Goal: Communication & Community: Answer question/provide support

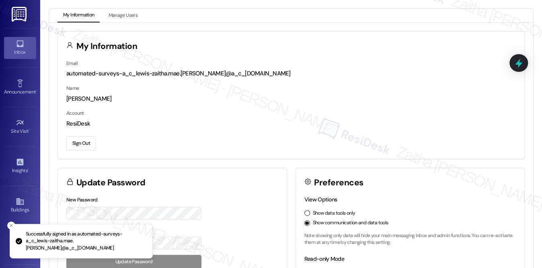
click at [20, 53] on div "Inbox" at bounding box center [20, 52] width 40 height 8
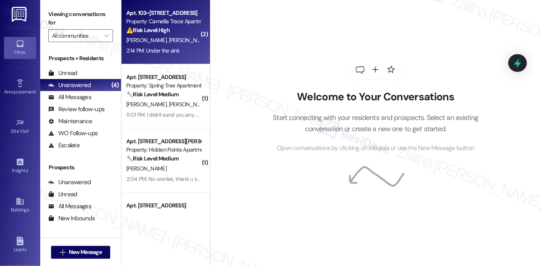
click at [188, 41] on div "J. Clay Jr. J. Clay Sr" at bounding box center [163, 40] width 76 height 10
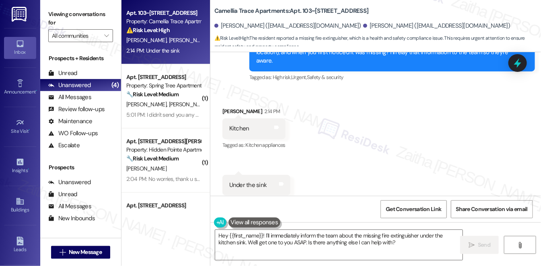
scroll to position [387, 0]
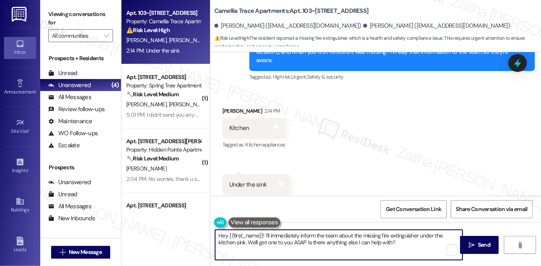
drag, startPoint x: 219, startPoint y: 238, endPoint x: 410, endPoint y: 247, distance: 191.1
click at [410, 247] on textarea "Hey {{first_name}}! I'll immediately inform the team about the missing fire ext…" at bounding box center [338, 245] width 247 height 30
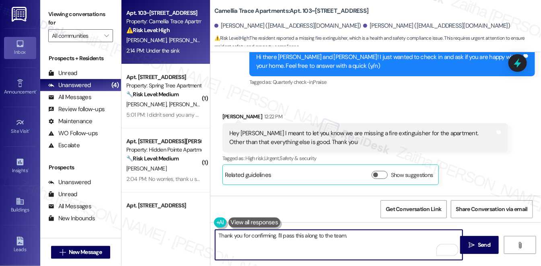
scroll to position [167, 0]
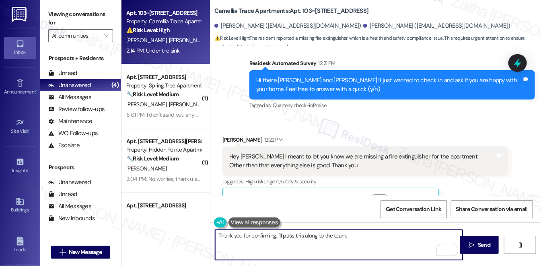
paste textarea "Is there anything else I can assist you with?"
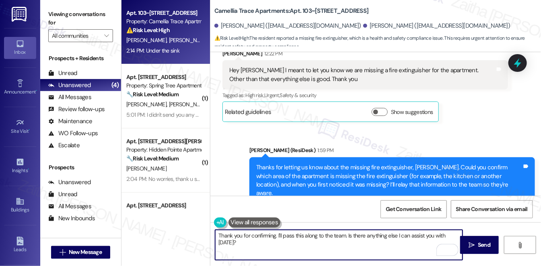
scroll to position [313, 0]
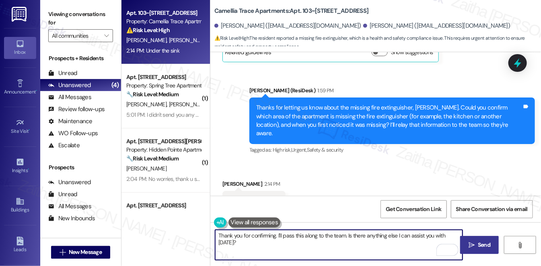
type textarea "Thank you for confirming. I'll pass this along to the team. Is there anything e…"
click at [481, 243] on span "Send" at bounding box center [483, 245] width 12 height 8
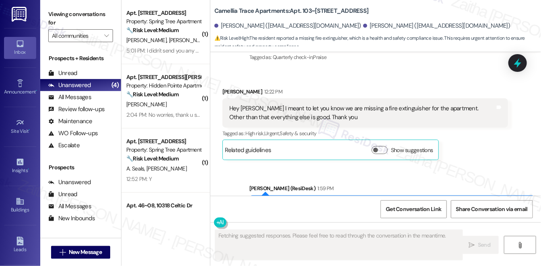
scroll to position [203, 0]
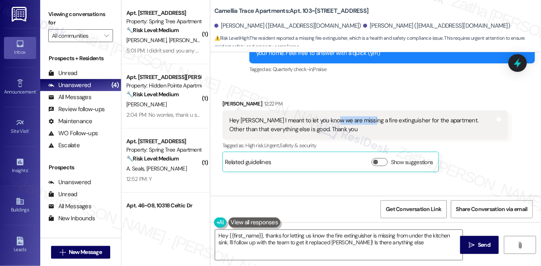
type textarea "Hey {{first_name}}, thanks for letting us know the fire extinguisher is missing…"
drag, startPoint x: 331, startPoint y: 111, endPoint x: 397, endPoint y: 108, distance: 66.4
click at [397, 117] on div "Hey Sarah I meant to let you know we are missing a fire extinguisher for the ap…" at bounding box center [362, 125] width 266 height 17
copy div "missing a fire extinguisher"
click at [378, 121] on div "Hey Sarah I meant to let you know we are missing a fire extinguisher for the ap…" at bounding box center [362, 125] width 266 height 17
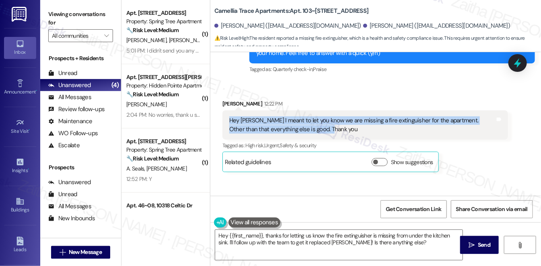
drag, startPoint x: 242, startPoint y: 115, endPoint x: 337, endPoint y: 127, distance: 96.4
click at [337, 127] on div "Hey Sarah I meant to let you know we are missing a fire extinguisher for the ap…" at bounding box center [364, 125] width 285 height 29
copy div "Hey Sarah I meant to let you know we are missing a fire extinguisher for the ap…"
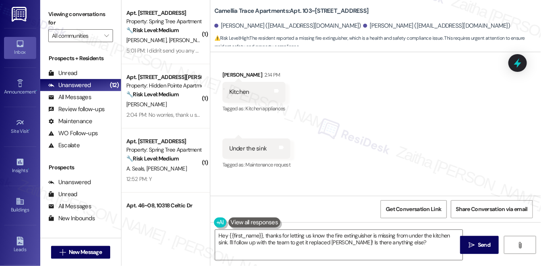
scroll to position [442, 0]
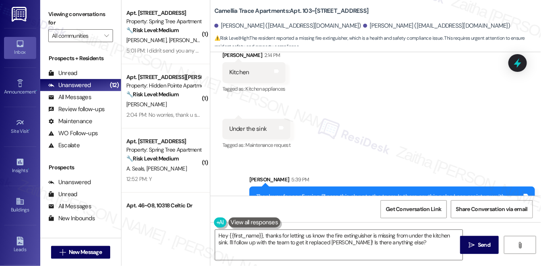
click at [399, 133] on div "Received via SMS James Clay Jr. 2:14 PM Kitchen Tags and notes Tagged as: Kitch…" at bounding box center [375, 95] width 330 height 125
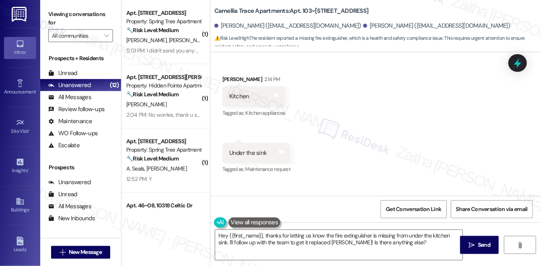
scroll to position [406, 0]
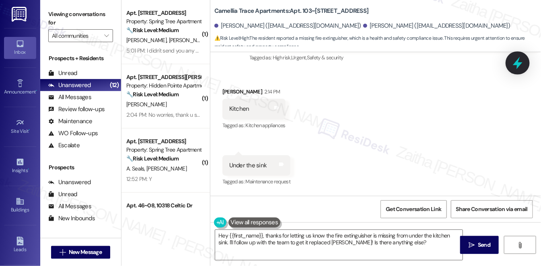
click at [511, 61] on icon at bounding box center [517, 63] width 14 height 14
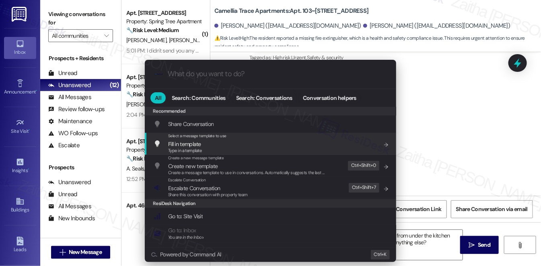
click at [425, 127] on div ".cls-1{fill:#0a055f;}.cls-2{fill:#0cc4c4;} resideskLogoBlueOrange All Search: C…" at bounding box center [270, 133] width 541 height 266
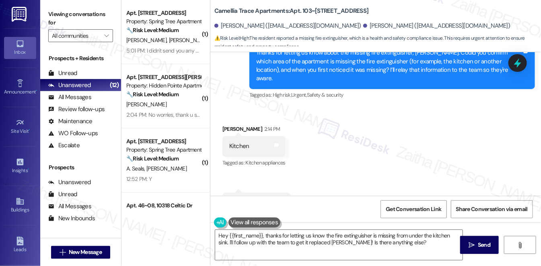
scroll to position [370, 0]
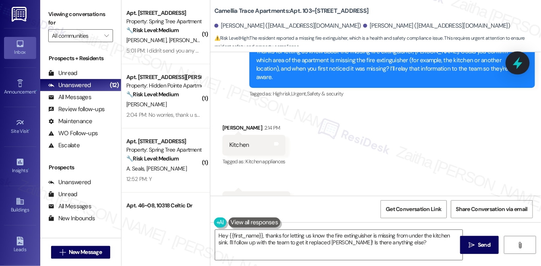
click at [517, 59] on icon at bounding box center [517, 63] width 14 height 14
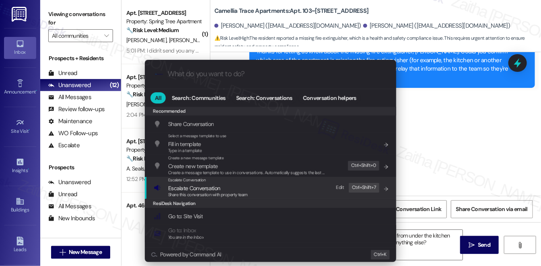
click at [203, 190] on span "Escalate Conversation" at bounding box center [194, 188] width 52 height 7
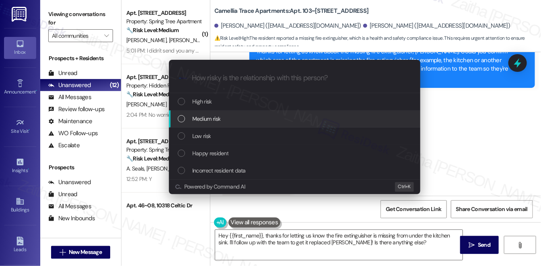
click at [229, 120] on div "Medium risk" at bounding box center [295, 119] width 235 height 9
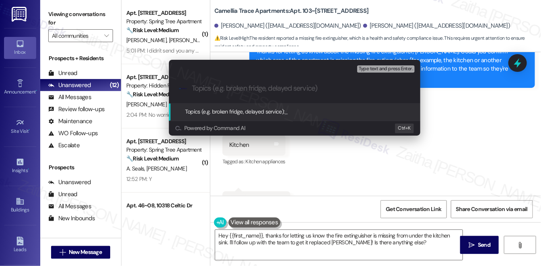
paste input "Missing Fire Extinguisher in Apartment"
type input "Missing Fire Extinguisher in Apartment"
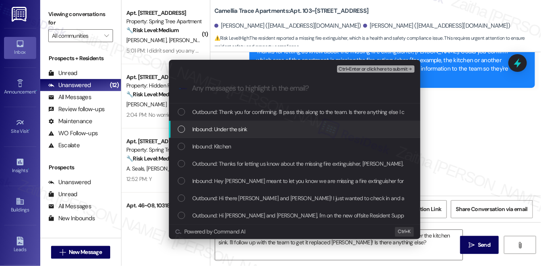
click at [245, 129] on span "Inbound: Under the sink" at bounding box center [219, 129] width 55 height 9
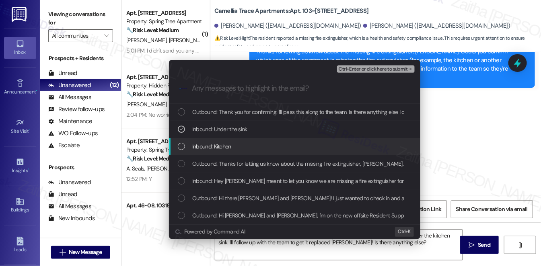
click at [254, 146] on div "Inbound: Kitchen" at bounding box center [295, 146] width 235 height 9
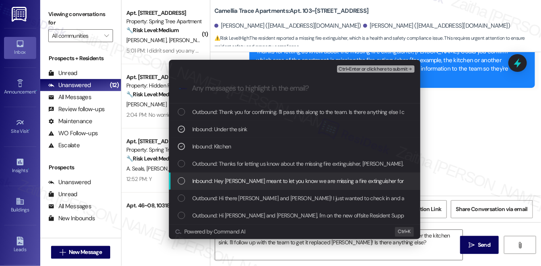
click at [257, 181] on span "Inbound: Hey Sarah I meant to let you know we are missing a fire extinguisher f…" at bounding box center [375, 181] width 366 height 9
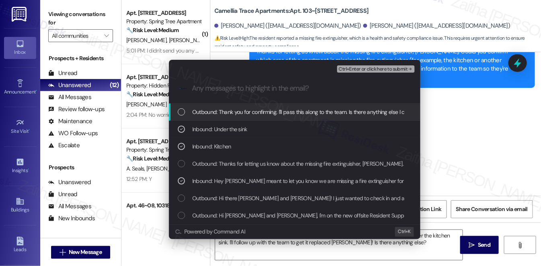
click at [379, 70] on span "Ctrl+Enter or click here to submit" at bounding box center [372, 70] width 69 height 6
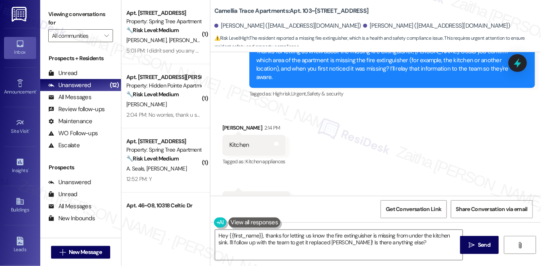
scroll to position [386, 0]
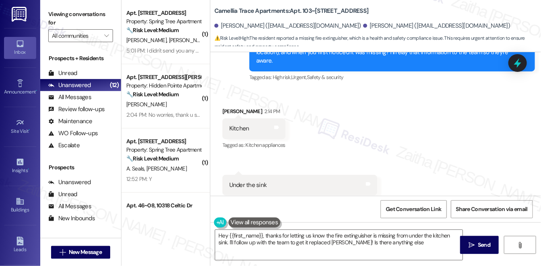
type textarea "Hey {{first_name}}, thanks for letting us know the fire extinguisher is missing…"
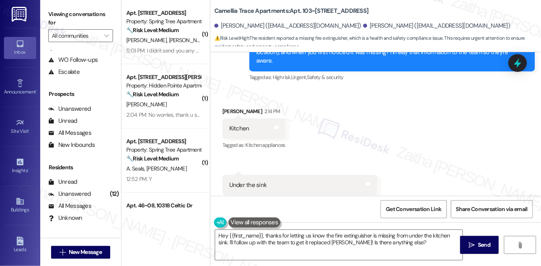
scroll to position [96, 0]
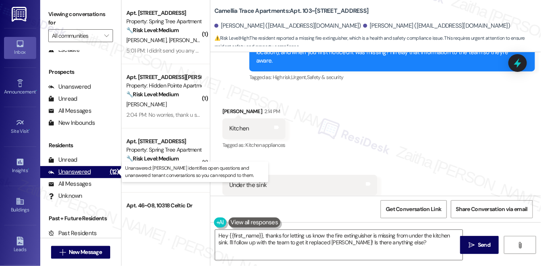
click at [88, 173] on div "Unanswered" at bounding box center [69, 172] width 43 height 8
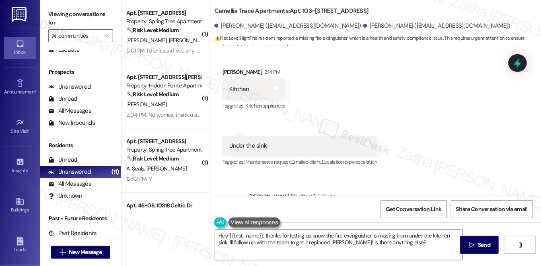
scroll to position [418, 0]
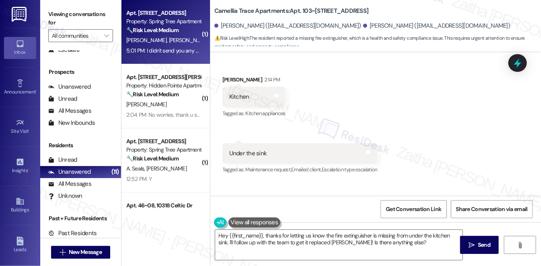
click at [168, 43] on span "T. Johnson" at bounding box center [188, 40] width 40 height 7
type textarea "Hey {{first_name}}, thanks for letting us know the fire extinguisher is missing…"
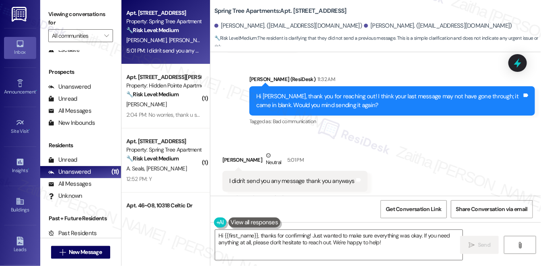
scroll to position [210, 0]
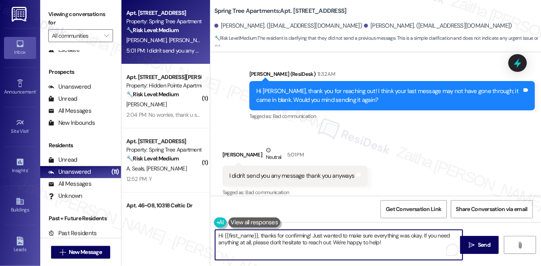
drag, startPoint x: 261, startPoint y: 234, endPoint x: 213, endPoint y: 235, distance: 47.4
click at [215, 235] on div "Hi {{first_name}}, thanks for confirming! Just wanted to make sure everything w…" at bounding box center [339, 245] width 248 height 31
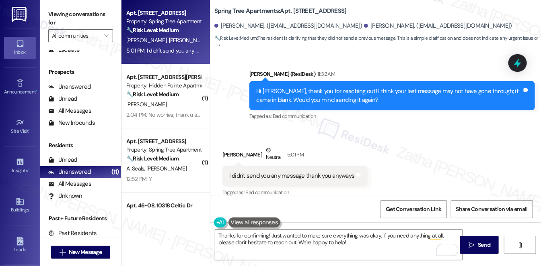
click at [227, 146] on div "Gail Bryant Neutral 5:01 PM" at bounding box center [294, 156] width 145 height 20
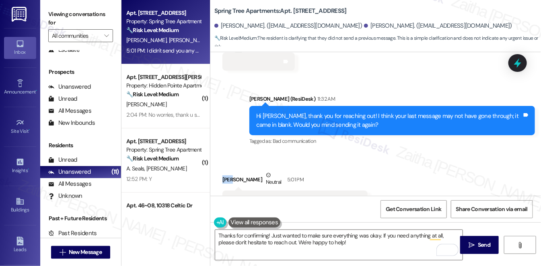
scroll to position [173, 0]
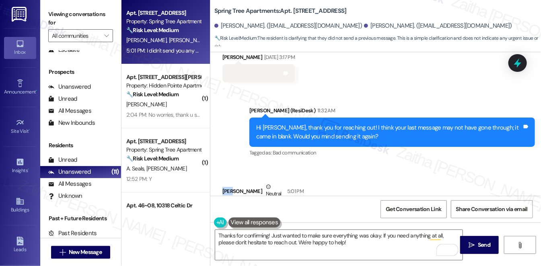
copy div "Gail"
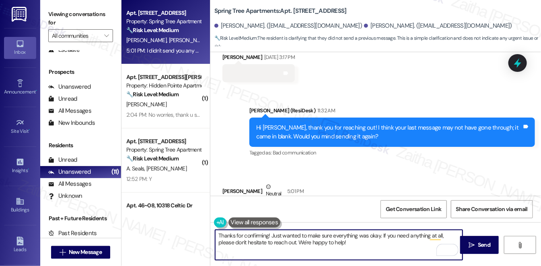
click at [267, 236] on textarea "Thanks for confirming! Just wanted to make sure everything was okay. If you nee…" at bounding box center [338, 245] width 247 height 30
paste textarea "Gail"
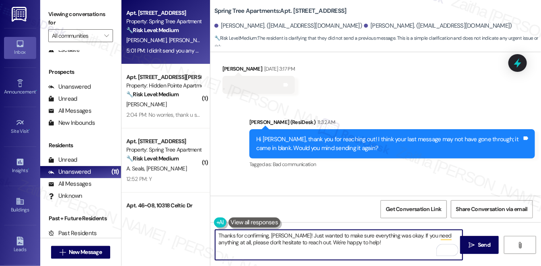
scroll to position [210, 0]
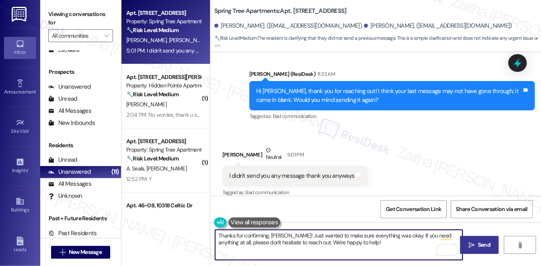
type textarea "Thanks for confirming, Gail! Just wanted to make sure everything was okay. If y…"
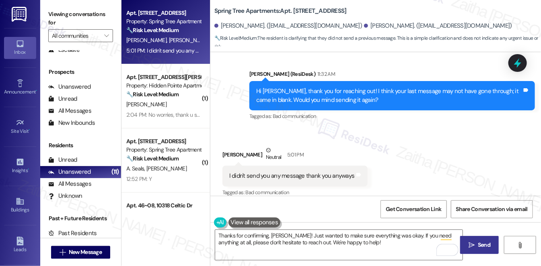
click at [486, 240] on button " Send" at bounding box center [479, 245] width 39 height 18
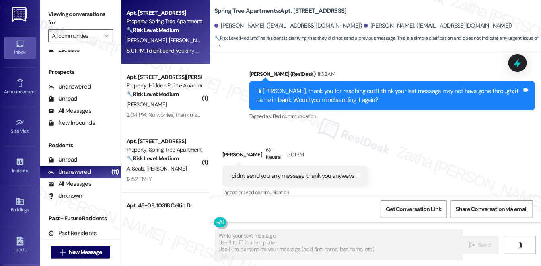
type textarea "Fetching suggested responses. Please feel free to read through the conversation…"
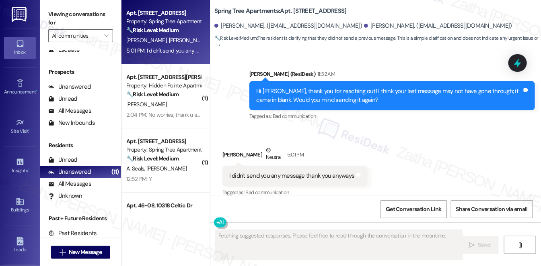
scroll to position [209, 0]
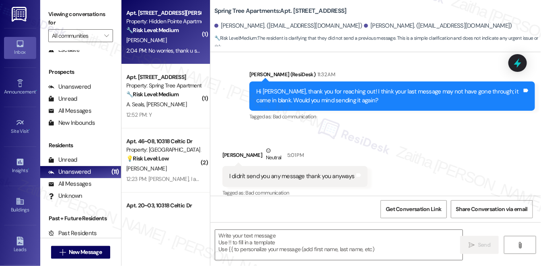
click at [174, 41] on div "M. Ellis" at bounding box center [163, 40] width 76 height 10
type textarea "Fetching suggested responses. Please feel free to read through the conversation…"
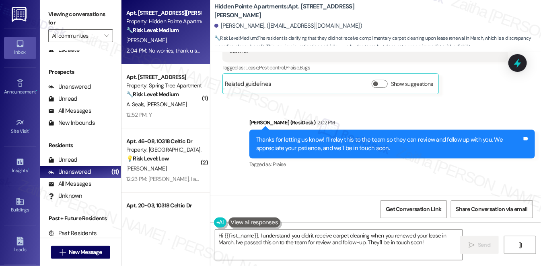
scroll to position [1286, 0]
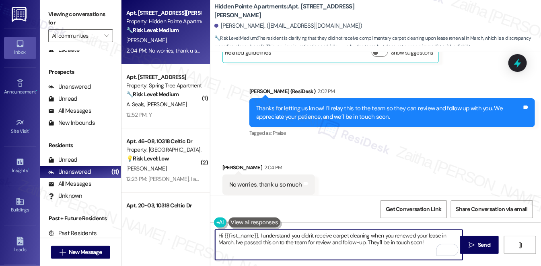
drag, startPoint x: 217, startPoint y: 236, endPoint x: 436, endPoint y: 244, distance: 218.8
click at [436, 244] on textarea "Hi {{first_name}}, I understand you didn't receive carpet cleaning when you ren…" at bounding box center [338, 245] width 247 height 30
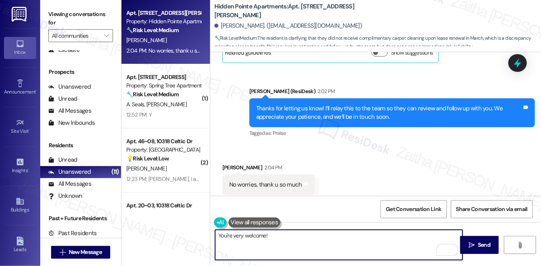
click at [236, 237] on textarea "You're very welcome!" at bounding box center [338, 245] width 247 height 30
click at [287, 237] on textarea "You're most welcome!" at bounding box center [338, 245] width 247 height 30
type textarea "You're most welcome!"
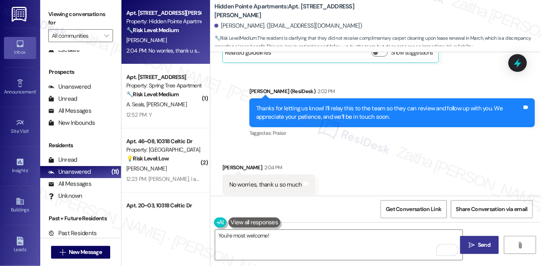
drag, startPoint x: 480, startPoint y: 245, endPoint x: 473, endPoint y: 237, distance: 11.1
click at [480, 245] on span "Send" at bounding box center [483, 245] width 12 height 8
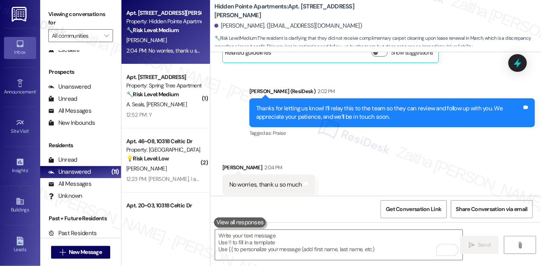
scroll to position [1286, 0]
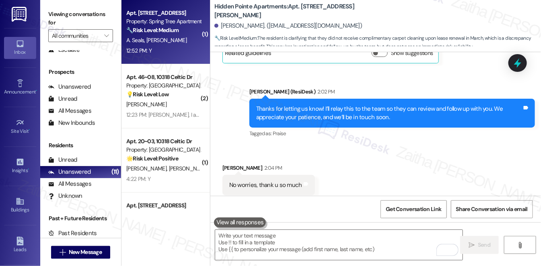
click at [172, 44] on div "A. Seals B. Seals" at bounding box center [163, 40] width 76 height 10
type textarea "Fetching suggested responses. Please feel free to read through the conversation…"
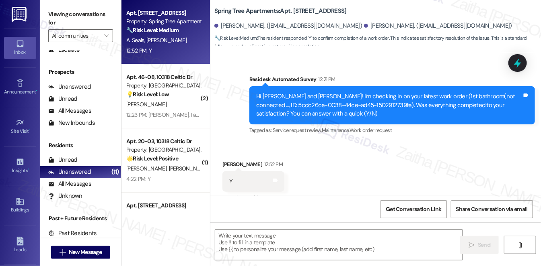
scroll to position [156, 0]
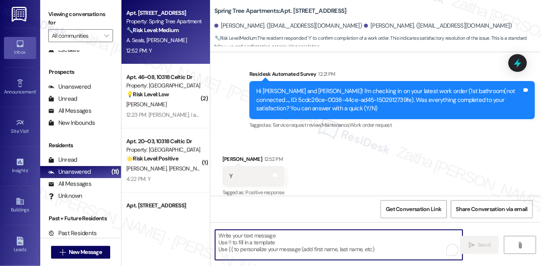
click at [248, 244] on textarea "To enrich screen reader interactions, please activate Accessibility in Grammarl…" at bounding box center [338, 245] width 247 height 30
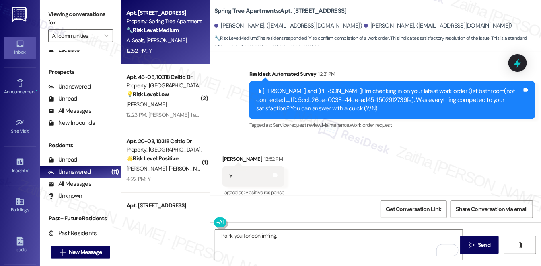
click at [229, 155] on div "Brooke Seals 12:52 PM" at bounding box center [253, 160] width 62 height 11
copy div "Brooke"
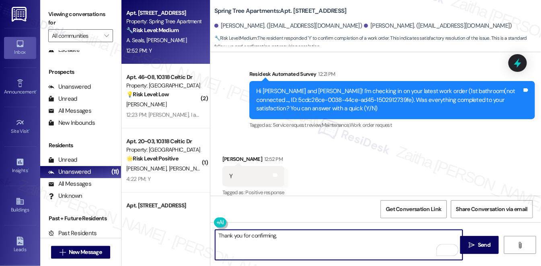
click at [299, 233] on textarea "Thank you for confirming," at bounding box center [338, 245] width 247 height 30
paste textarea "Brooke"
paste textarea "I'm happy the work order was completed to your satisfaction! We'd also love to …"
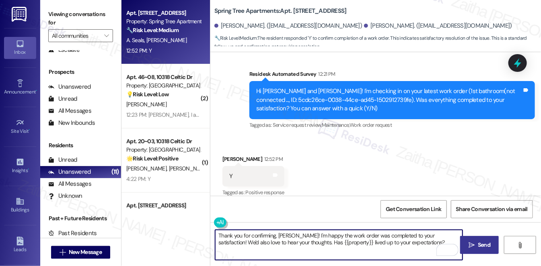
type textarea "Thank you for confirming, Brooke! I'm happy the work order was completed to you…"
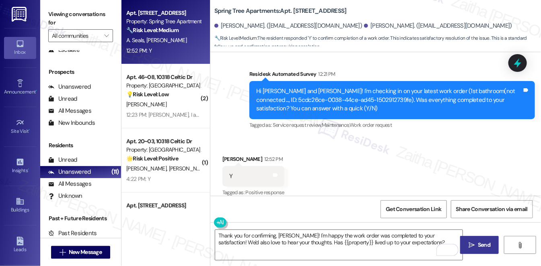
click at [473, 243] on icon "" at bounding box center [471, 245] width 6 height 6
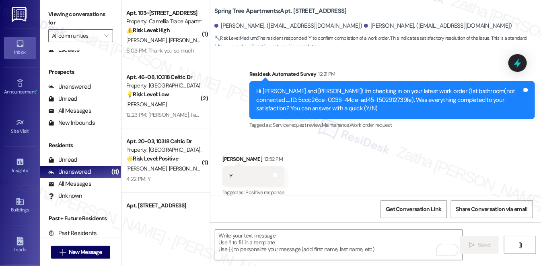
scroll to position [221, 0]
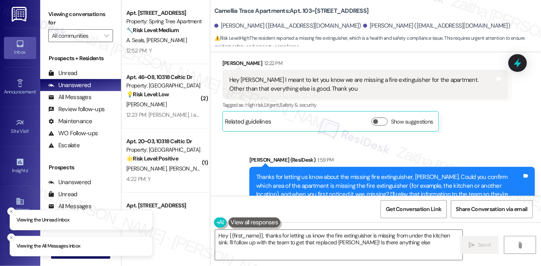
type textarea "Hey {{first_name}}, thanks for letting us know the fire extinguisher is missing…"
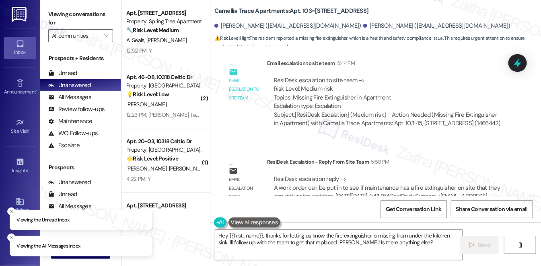
scroll to position [599, 0]
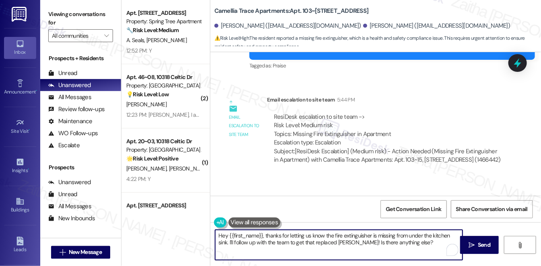
drag, startPoint x: 216, startPoint y: 236, endPoint x: 416, endPoint y: 242, distance: 199.4
click at [416, 242] on textarea "Hey {{first_name}}, thanks for letting us know the fire extinguisher is missing…" at bounding box center [338, 245] width 247 height 30
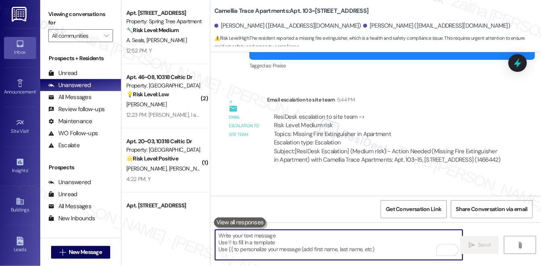
paste textarea "I was informed that a work order can be submitted for maintenance to check if t…"
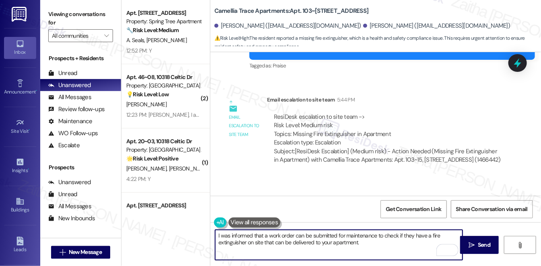
scroll to position [635, 0]
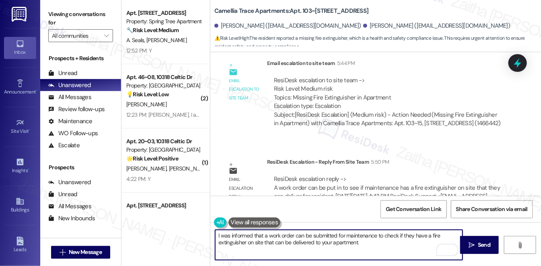
click at [217, 235] on textarea "I was informed that a work order can be submitted for maintenance to check if t…" at bounding box center [338, 245] width 247 height 30
click at [219, 236] on textarea "I was informed that a work order can be submitted for maintenance to check if t…" at bounding box center [338, 245] width 247 height 30
click at [250, 236] on textarea "I heard back form the team and I was informed that a work order can be submitte…" at bounding box center [338, 245] width 247 height 30
click at [421, 243] on textarea "I heard back from the team, and I was informed that a work order can be submitt…" at bounding box center [338, 245] width 247 height 30
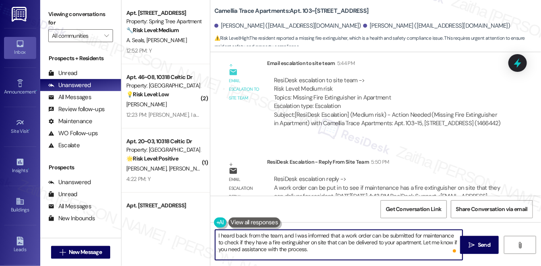
click at [276, 250] on textarea "I heard back from the team, and I was informed that a work order can be submitt…" at bounding box center [338, 245] width 247 height 30
type textarea "I heard back from the team, and I was informed that a work order can be submitt…"
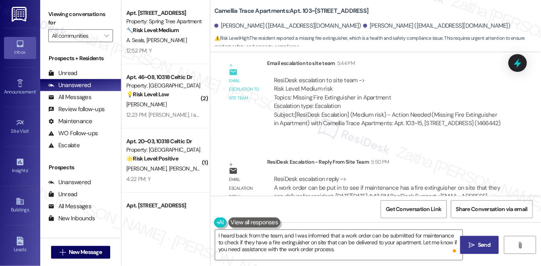
click at [475, 246] on span " Send" at bounding box center [479, 245] width 25 height 8
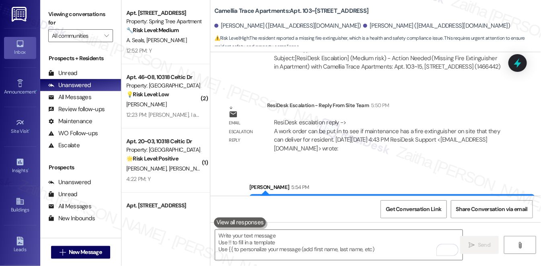
scroll to position [709, 0]
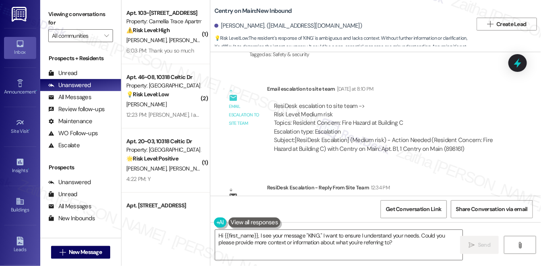
scroll to position [13049, 0]
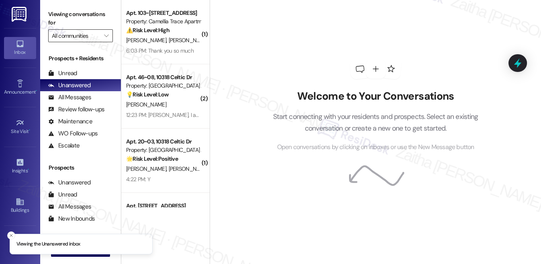
click at [97, 35] on input "All communities" at bounding box center [76, 35] width 48 height 13
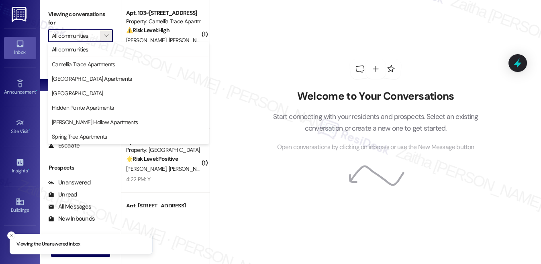
click at [97, 35] on input "All communities" at bounding box center [76, 35] width 48 height 13
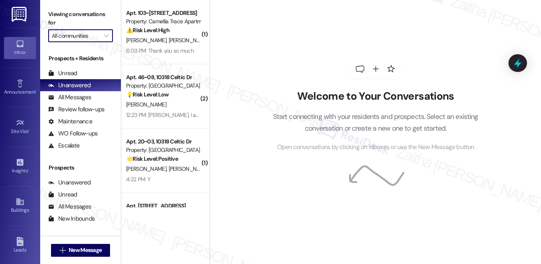
click at [87, 38] on input "All communities" at bounding box center [76, 35] width 48 height 13
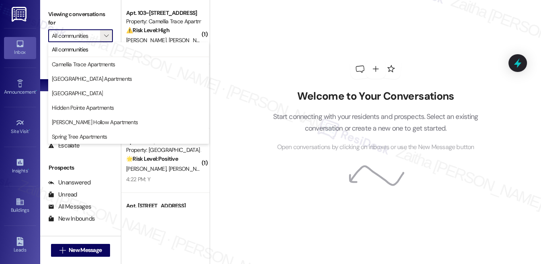
click at [87, 38] on input "All communities" at bounding box center [76, 35] width 48 height 13
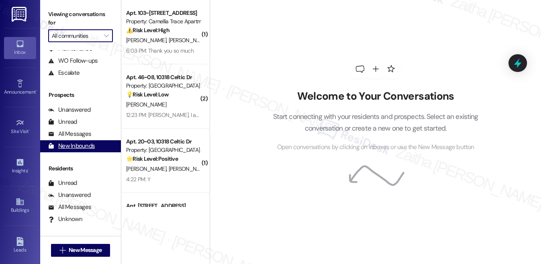
scroll to position [61, 0]
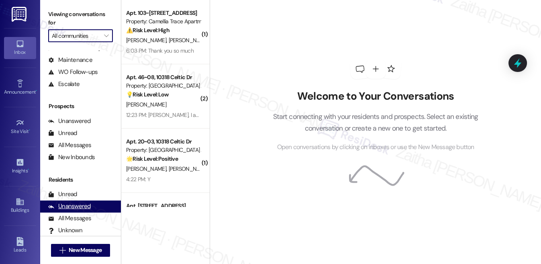
click at [74, 203] on div "Unanswered" at bounding box center [69, 206] width 43 height 8
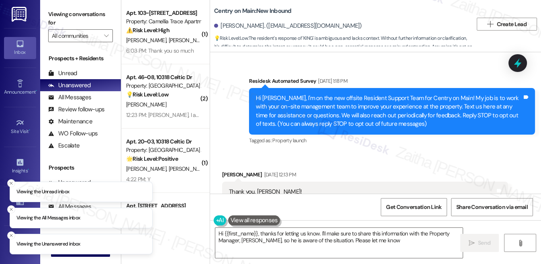
scroll to position [13050, 0]
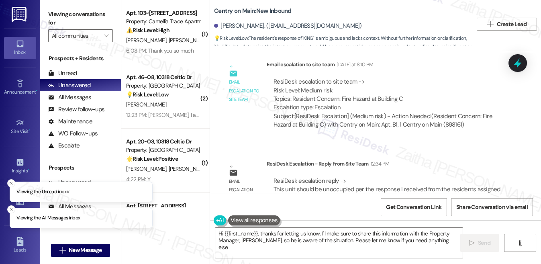
type textarea "Hi {{first_name}}, thanks for letting us know. I'll make sure to share this inf…"
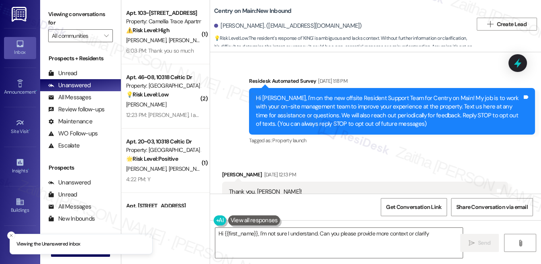
scroll to position [13050, 0]
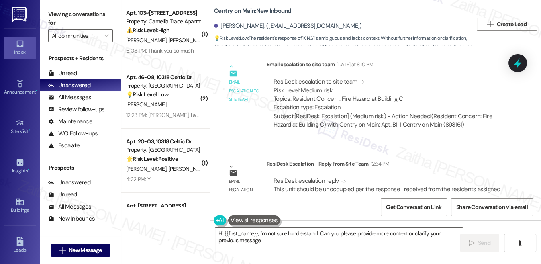
type textarea "Hi {{first_name}}, I'm not sure I understand. Can you please provide more conte…"
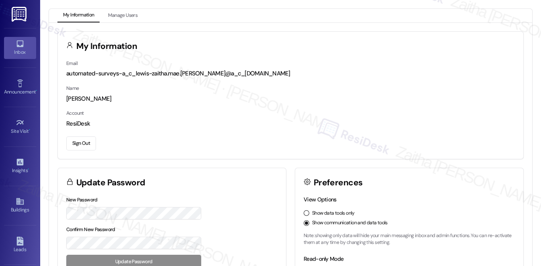
click at [18, 49] on div "Inbox" at bounding box center [20, 52] width 40 height 8
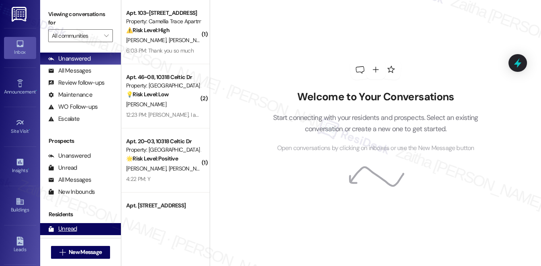
scroll to position [96, 0]
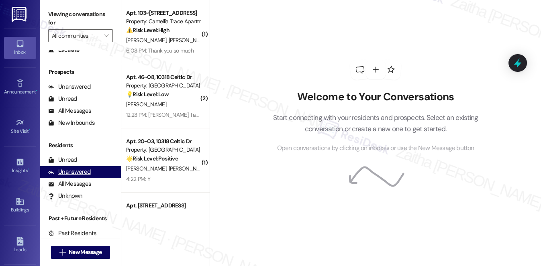
click at [74, 174] on div "Unanswered" at bounding box center [69, 172] width 43 height 8
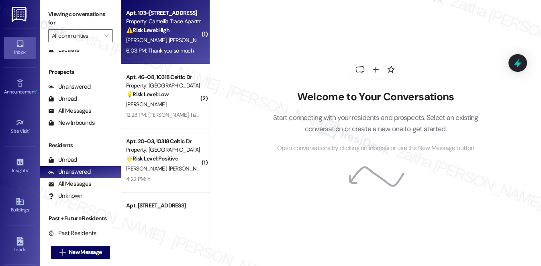
click at [182, 37] on div "[PERSON_NAME] [PERSON_NAME]" at bounding box center [163, 40] width 76 height 10
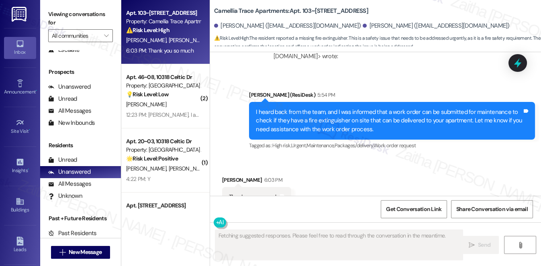
scroll to position [788, 0]
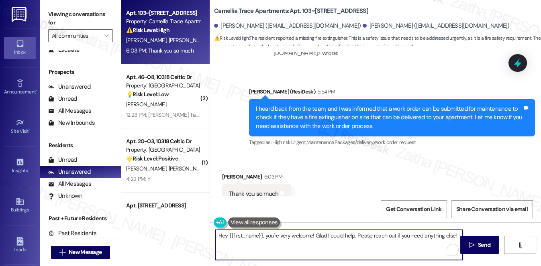
drag, startPoint x: 266, startPoint y: 236, endPoint x: 201, endPoint y: 234, distance: 65.1
click at [201, 234] on div "Apt. 103~15, [STREET_ADDRESS] Property: Camellia Trace Apartments ⚠️ Risk Level…" at bounding box center [331, 133] width 420 height 266
click at [234, 173] on div "[PERSON_NAME] 6:03 PM" at bounding box center [256, 178] width 69 height 11
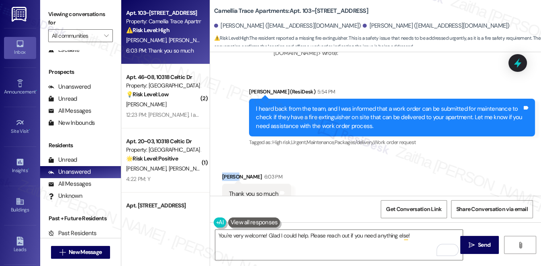
click at [234, 173] on div "[PERSON_NAME] 6:03 PM" at bounding box center [256, 178] width 69 height 11
copy div "[PERSON_NAME]"
click at [264, 235] on textarea "You're very welcome! Glad I could help. Please reach out if you need anything e…" at bounding box center [339, 245] width 248 height 30
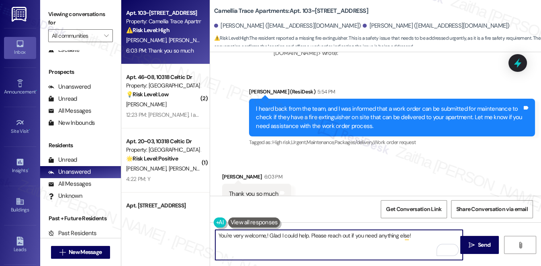
paste textarea "[PERSON_NAME]"
click at [430, 236] on textarea "You're very welcome,[PERSON_NAME]! Glad I could help. Please reach out if you n…" at bounding box center [339, 245] width 248 height 30
type textarea "You're very welcome, [PERSON_NAME]! Glad I could help. Please reach out if you …"
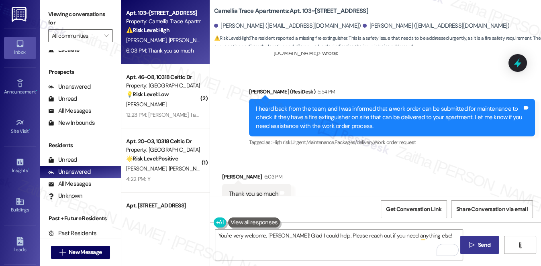
drag, startPoint x: 485, startPoint y: 243, endPoint x: 479, endPoint y: 238, distance: 7.5
click at [485, 243] on span "Send" at bounding box center [484, 245] width 12 height 8
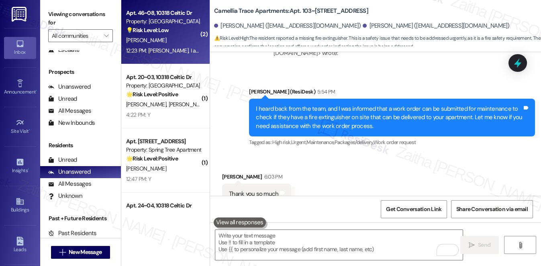
click at [181, 43] on div "[PERSON_NAME]" at bounding box center [163, 40] width 76 height 10
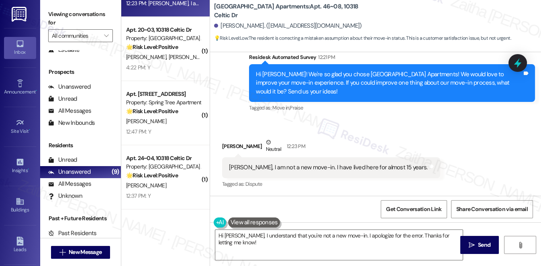
scroll to position [0, 0]
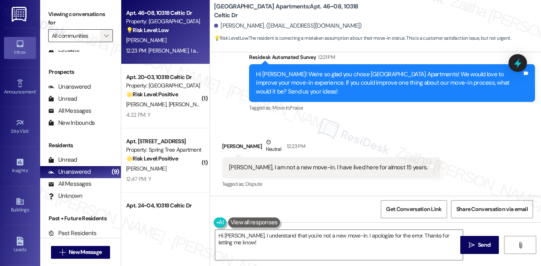
click at [100, 34] on button "" at bounding box center [106, 35] width 13 height 13
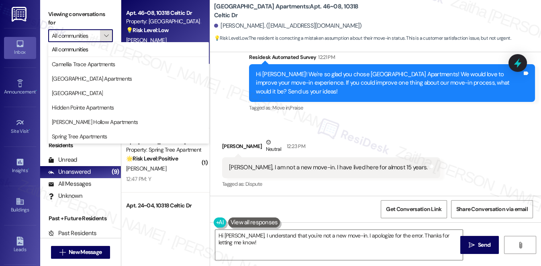
click at [100, 34] on button "" at bounding box center [106, 35] width 13 height 13
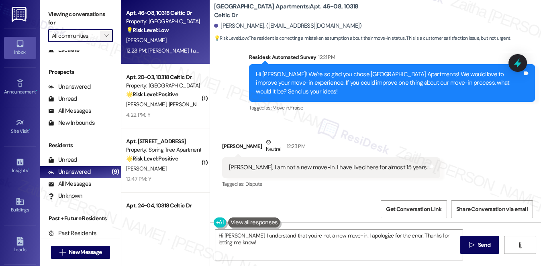
click at [100, 34] on button "" at bounding box center [106, 35] width 13 height 13
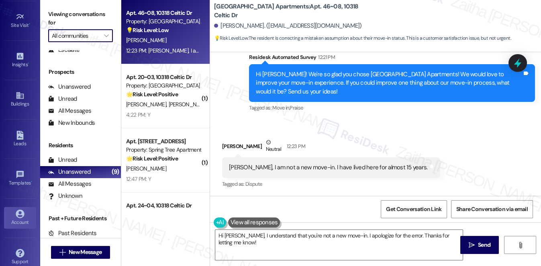
scroll to position [114, 0]
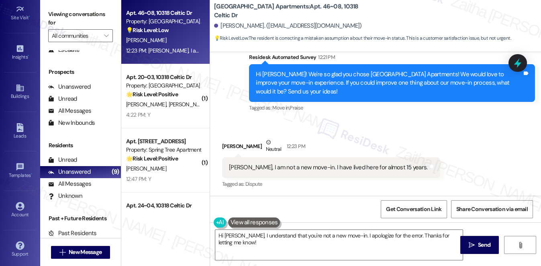
click at [362, 123] on div "Received via SMS Judith Cormier Neutral 12:23 PM Sarah, I am not a new move-in.…" at bounding box center [375, 158] width 331 height 76
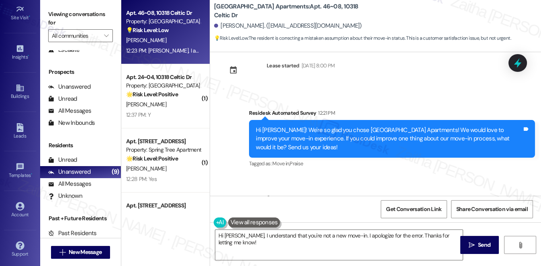
scroll to position [242, 0]
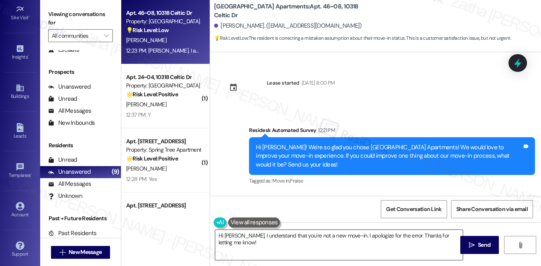
click at [275, 243] on textarea "Hi Judith, I understand that you're not a new move-in. I apologize for the erro…" at bounding box center [339, 245] width 248 height 30
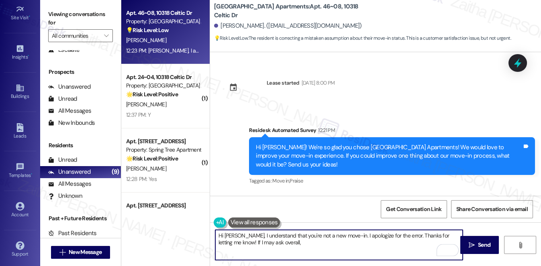
paste textarea "Has {{property}} lived up to your expectations?"
type textarea "Hi Judith, I understand that you're not a new move-in. I apologize for the erro…"
drag, startPoint x: 215, startPoint y: 235, endPoint x: 403, endPoint y: 240, distance: 188.6
click at [403, 240] on textarea "Hi Judith, I understand that you're not a new move-in. I apologize for the erro…" at bounding box center [339, 245] width 248 height 30
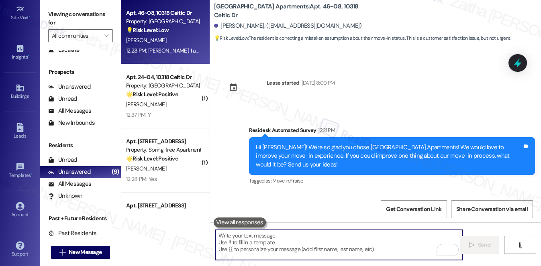
click at [258, 240] on textarea "To enrich screen reader interactions, please activate Accessibility in Grammarl…" at bounding box center [339, 245] width 248 height 30
paste textarea "Hi Judith, thank you for clarifying that you’re not a new move-in — I apologize…"
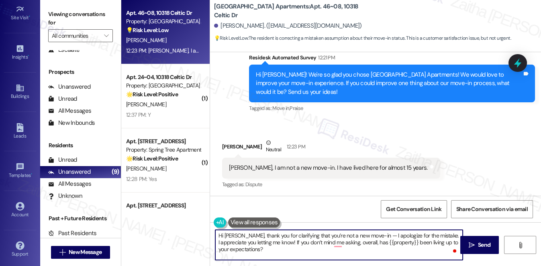
scroll to position [315, 0]
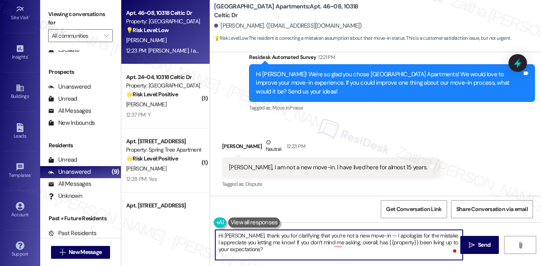
type textarea "Hi Judith, thank you for clarifying that you’re not a new move-in — I apologize…"
drag, startPoint x: 215, startPoint y: 237, endPoint x: 283, endPoint y: 256, distance: 70.4
click at [288, 256] on textarea "Hi Judith, thank you for clarifying that you’re not a new move-in — I apologize…" at bounding box center [339, 245] width 248 height 30
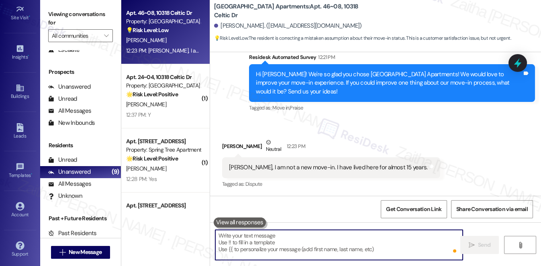
paste textarea "Hi Judith, thank you for clarifying that you’re not a new move-in — I apologize…"
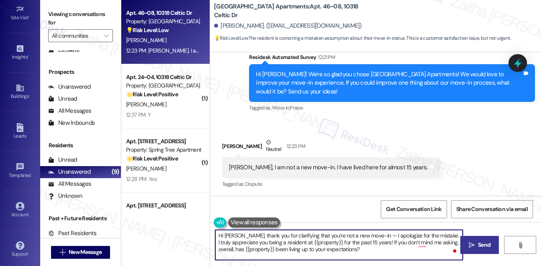
type textarea "Hi Judith, thank you for clarifying that you’re not a new move-in — I apologize…"
click at [484, 248] on span "Send" at bounding box center [484, 245] width 12 height 8
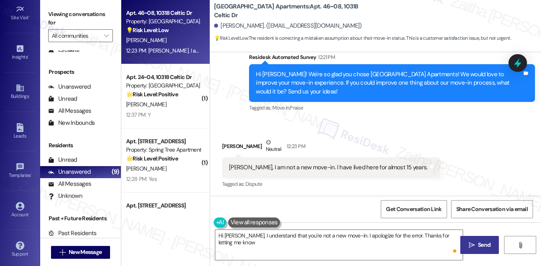
type textarea "Hi Judith, I understand that you're not a new move-in. I apologize for the erro…"
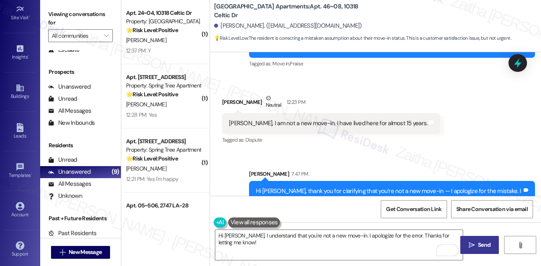
scroll to position [352, 0]
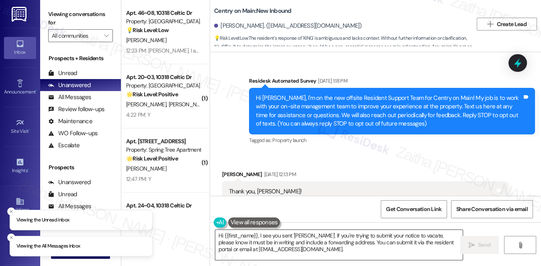
scroll to position [13049, 0]
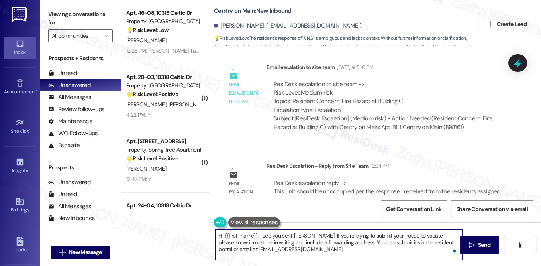
drag, startPoint x: 219, startPoint y: 235, endPoint x: 319, endPoint y: 250, distance: 100.4
click at [318, 252] on textarea "Hi {{first_name}}, I see you sent 'KING'. If you're trying to submit your notic…" at bounding box center [339, 245] width 248 height 30
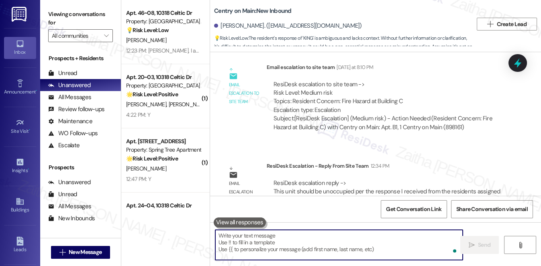
paste textarea "This unit should not be occupied based on the information we received from the …"
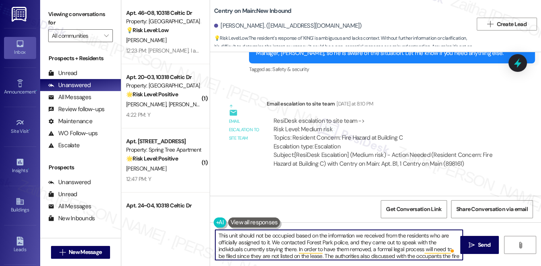
scroll to position [12975, 0]
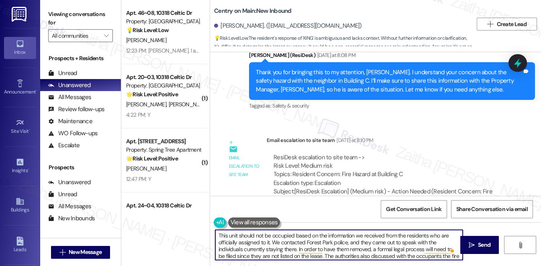
click at [216, 235] on textarea "This unit should not be occupied based on the information we received from the …" at bounding box center [339, 245] width 248 height 30
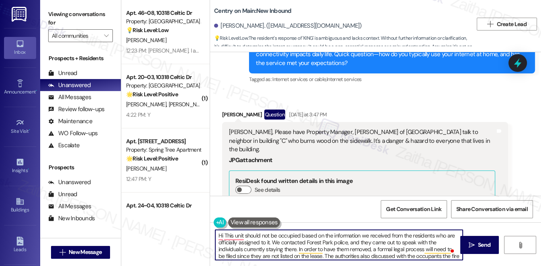
scroll to position [12501, 0]
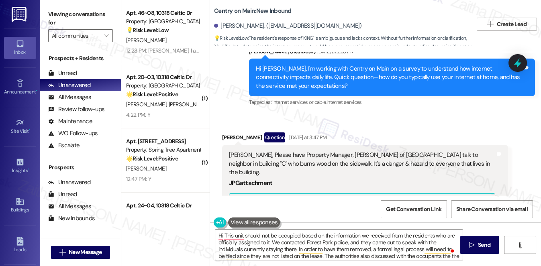
click at [228, 133] on div "Chinyere Igbonagwam Question Yesterday at 3:47 PM" at bounding box center [365, 139] width 286 height 13
copy div "Chinyere"
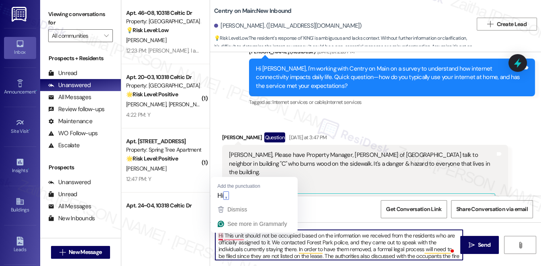
click at [222, 235] on textarea "Hi This unit should not be occupied based on the information we received from t…" at bounding box center [339, 245] width 248 height 30
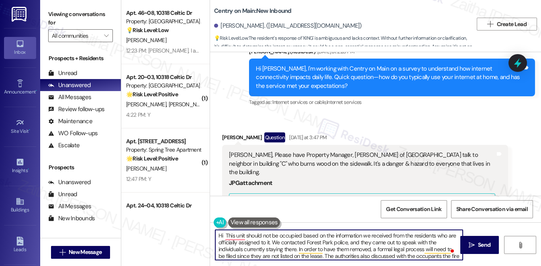
paste textarea "Chinyere"
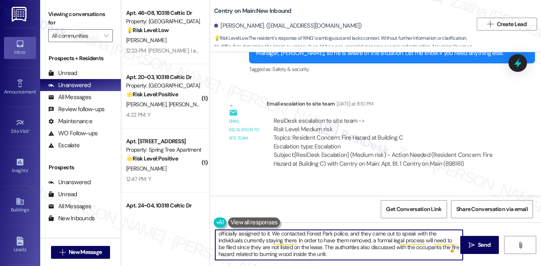
scroll to position [0, 0]
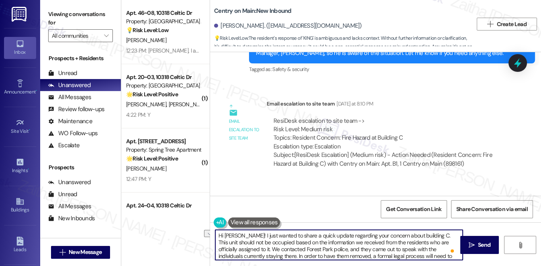
drag, startPoint x: 405, startPoint y: 235, endPoint x: 358, endPoint y: 237, distance: 47.1
click at [357, 237] on textarea "Hi Chinyere! I just wanted to share a quick update regarding your concern about…" at bounding box center [339, 245] width 248 height 30
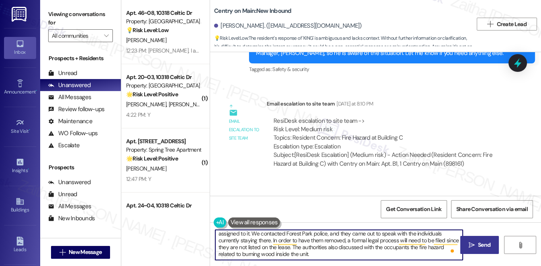
type textarea "Hi Chinyere! I just wanted to share a quick update regarding the fire hazard at…"
click at [485, 243] on span "Send" at bounding box center [484, 245] width 12 height 8
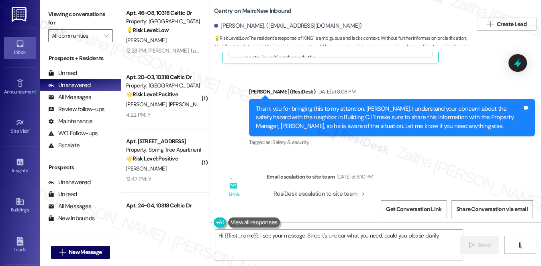
scroll to position [13049, 0]
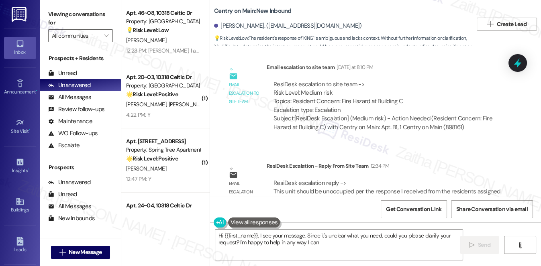
type textarea "Hi {{first_name}}, I see your message. Since it's unclear what you need, could …"
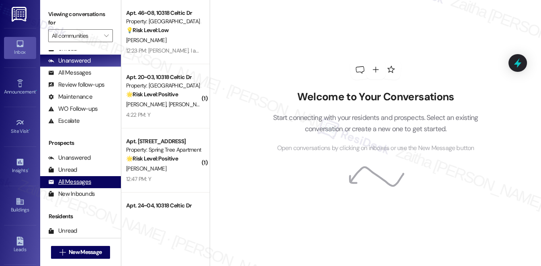
scroll to position [96, 0]
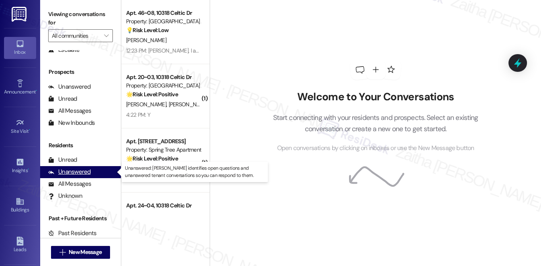
click at [78, 170] on div "Unanswered" at bounding box center [69, 172] width 43 height 8
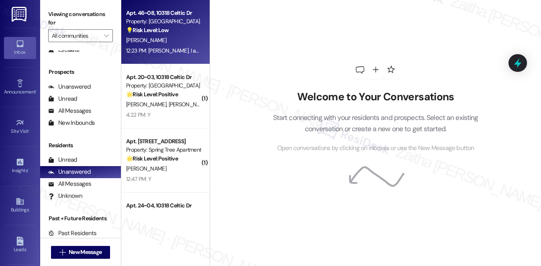
click at [188, 37] on div "[PERSON_NAME]" at bounding box center [163, 40] width 76 height 10
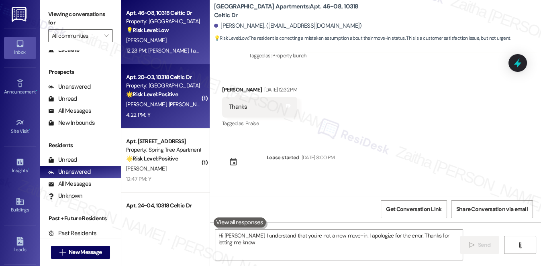
type textarea "Hi [PERSON_NAME], I understand that you're not a new move-in. I apologize for t…"
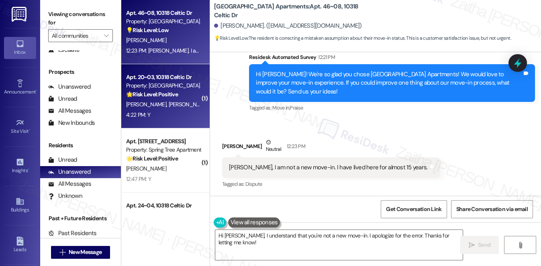
click at [176, 107] on span "[PERSON_NAME]" at bounding box center [190, 104] width 43 height 7
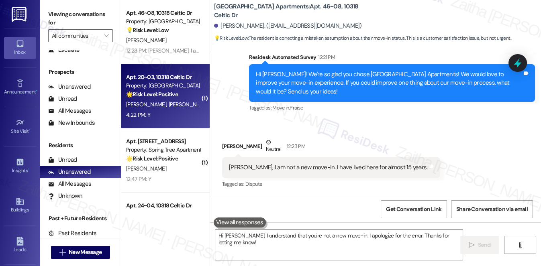
type textarea "Fetching suggested responses. Please feel free to read through the conversation…"
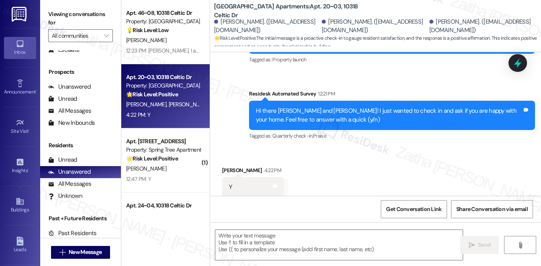
scroll to position [148, 0]
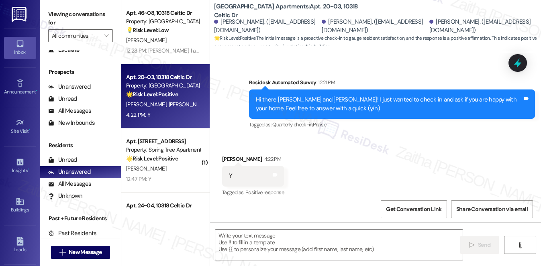
click at [272, 238] on textarea at bounding box center [339, 245] width 248 height 30
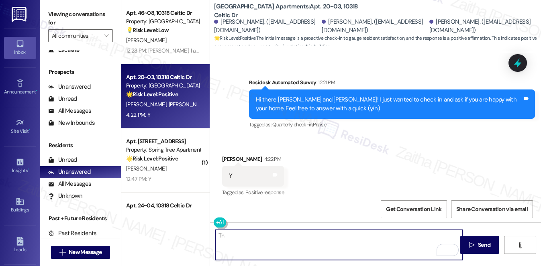
type textarea "T"
paste textarea "Could I ask a quick favor? If you don’t mind, would you be willing to share you…"
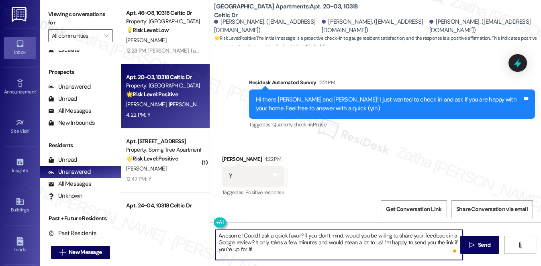
click at [225, 155] on div "[PERSON_NAME] 4:22 PM" at bounding box center [253, 160] width 62 height 11
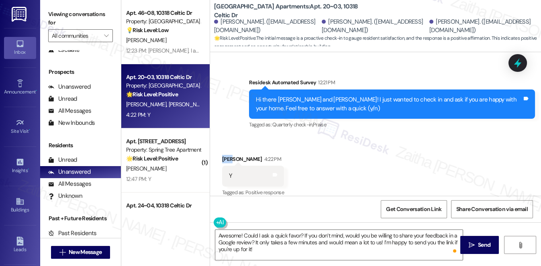
click at [225, 155] on div "[PERSON_NAME] 4:22 PM" at bounding box center [253, 160] width 62 height 11
copy div "Ramy"
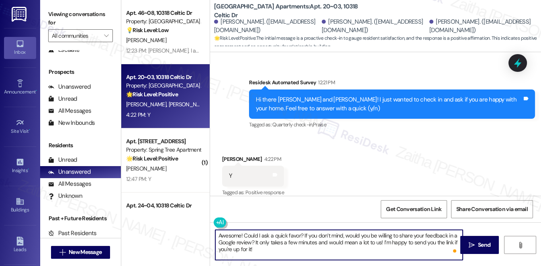
click at [298, 233] on textarea "Awesome! Could I ask a quick favor? If you don’t mind, would you be willing to …" at bounding box center [339, 245] width 248 height 30
paste textarea "Ramy"
type textarea "Awesome! Could I ask a quick favor, [PERSON_NAME]? If you don’t mind, would you…"
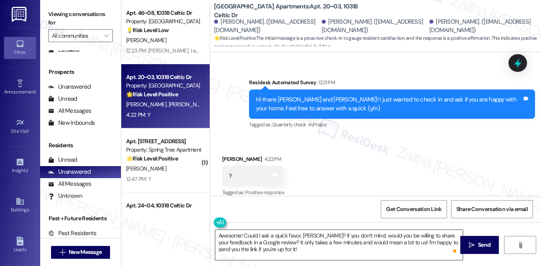
drag, startPoint x: 477, startPoint y: 250, endPoint x: 459, endPoint y: 242, distance: 20.0
click at [477, 250] on button " Send" at bounding box center [480, 245] width 39 height 18
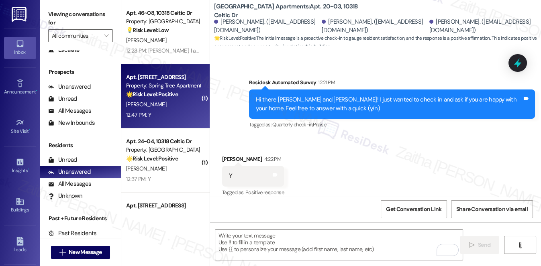
click at [176, 105] on div "[PERSON_NAME]" at bounding box center [163, 105] width 76 height 10
type textarea "Fetching suggested responses. Please feel free to read through the conversation…"
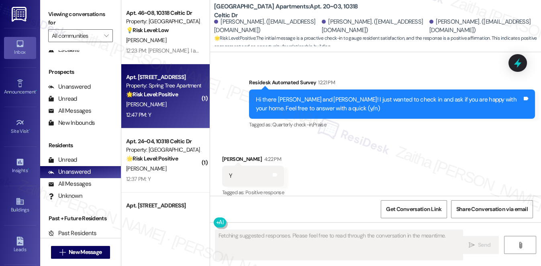
scroll to position [156, 0]
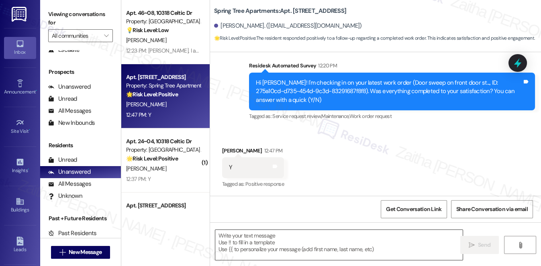
click at [253, 248] on textarea at bounding box center [339, 245] width 248 height 30
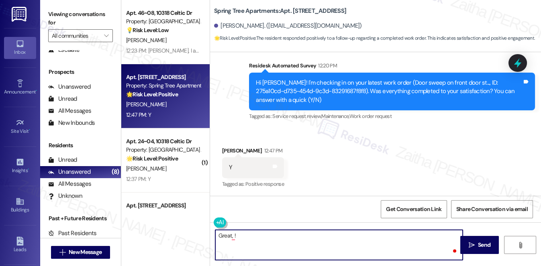
paste textarea "I'm so glad to hear that you're happy with your home."
click at [226, 147] on div "[PERSON_NAME] 12:47 PM" at bounding box center [253, 152] width 62 height 11
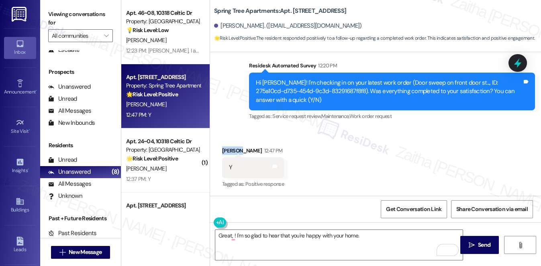
click at [226, 147] on div "[PERSON_NAME] 12:47 PM" at bounding box center [253, 152] width 62 height 11
copy div "[PERSON_NAME]"
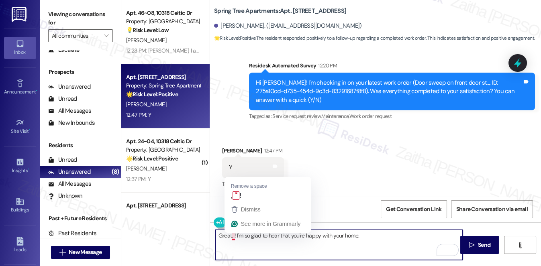
click at [231, 234] on textarea "Great, ! I'm so glad to hear that you're happy with your home." at bounding box center [339, 245] width 248 height 30
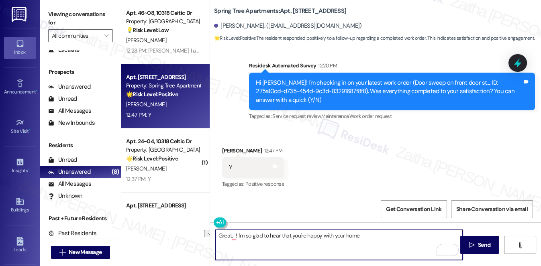
drag, startPoint x: 234, startPoint y: 236, endPoint x: 387, endPoint y: 228, distance: 153.3
click at [397, 239] on textarea "Great, ! I'm so glad to hear that you're happy with your home." at bounding box center [339, 245] width 248 height 30
paste textarea "[PERSON_NAME]"
click at [297, 241] on textarea "Great to hear, [PERSON_NAME]!" at bounding box center [339, 245] width 248 height 30
paste textarea "I'm happy the work order was completed to your satisfaction! We'd also love to …"
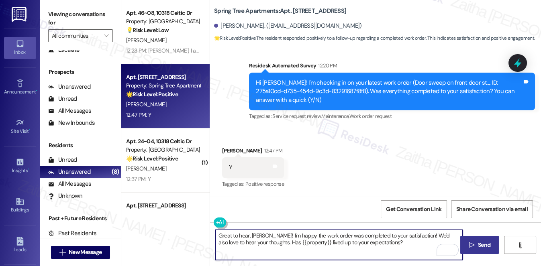
type textarea "Great to hear, [PERSON_NAME]! I'm happy the work order was completed to your sa…"
click at [477, 243] on span "Send" at bounding box center [485, 245] width 16 height 8
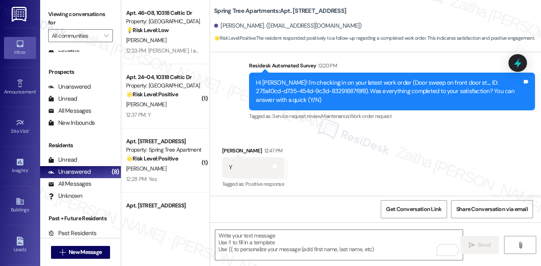
scroll to position [221, 0]
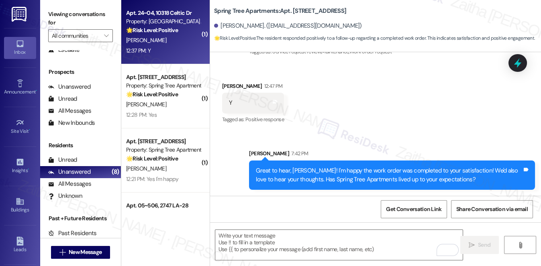
click at [154, 51] on div "12:37 PM: Y 12:37 PM: Y" at bounding box center [163, 51] width 76 height 10
type textarea "Fetching suggested responses. Please feel free to read through the conversation…"
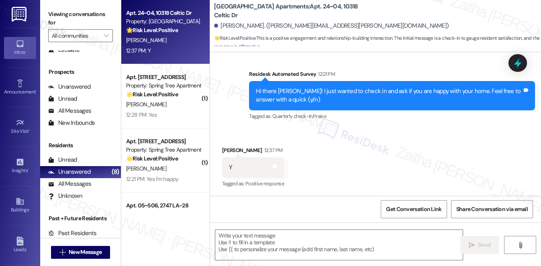
scroll to position [148, 0]
click at [263, 237] on textarea at bounding box center [339, 245] width 248 height 30
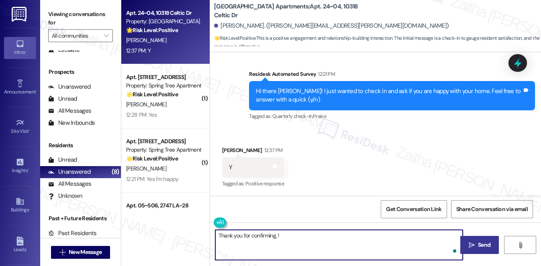
paste textarea "I'm so glad to hear that you're happy with your home."
click at [227, 149] on div "[PERSON_NAME] 12:37 PM" at bounding box center [253, 151] width 62 height 11
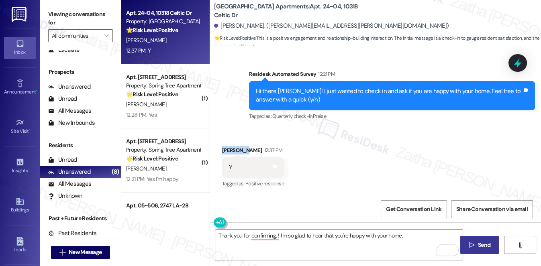
click at [227, 149] on div "[PERSON_NAME] 12:37 PM" at bounding box center [253, 151] width 62 height 11
copy div "Arbrielle"
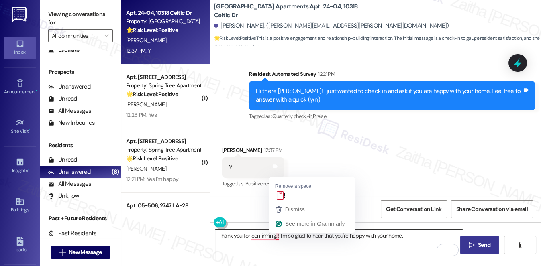
click at [277, 238] on textarea "Thank you for confirming, ! I'm so glad to hear that you're happy with your hom…" at bounding box center [339, 245] width 248 height 30
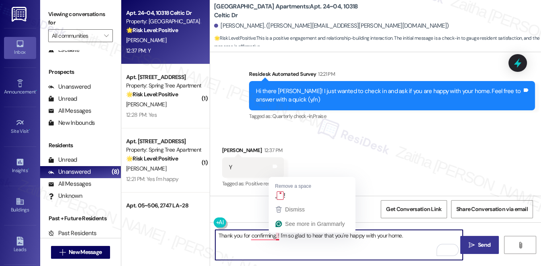
paste textarea "Arbrielle"
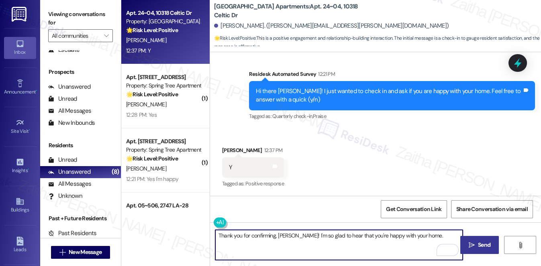
click at [425, 233] on textarea "Thank you for confirming, [PERSON_NAME]! I'm so glad to hear that you're happy …" at bounding box center [339, 245] width 248 height 30
paste textarea "Could I ask a quick favor? If you don’t mind, would you be willing to share you…"
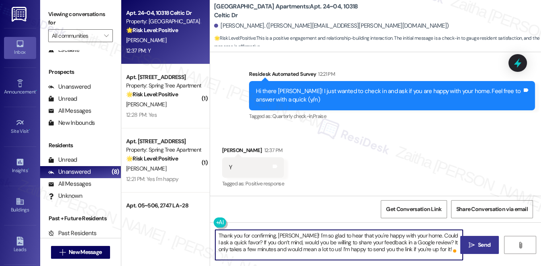
type textarea "Thank you for confirming, [PERSON_NAME]! I'm so glad to hear that you're happy …"
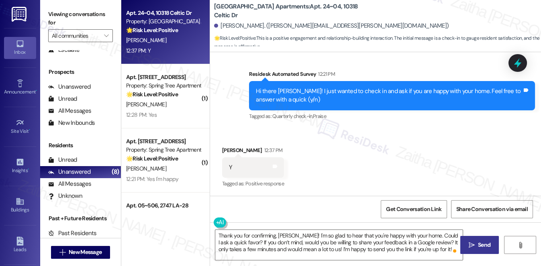
click at [483, 242] on span "Send" at bounding box center [484, 245] width 12 height 8
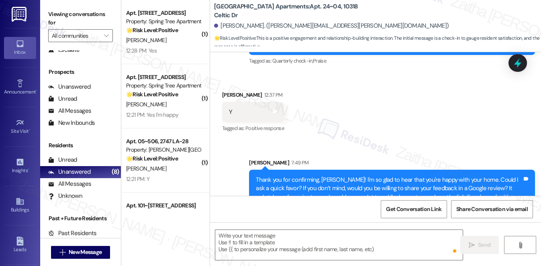
scroll to position [221, 0]
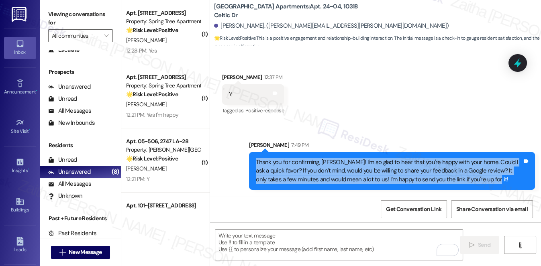
drag, startPoint x: 255, startPoint y: 160, endPoint x: 508, endPoint y: 181, distance: 254.1
click at [508, 181] on div "Thank you for confirming, [PERSON_NAME]! I'm so glad to hear that you're happy …" at bounding box center [389, 171] width 266 height 26
copy div "Thank you for confirming, [PERSON_NAME]! I'm so glad to hear that you're happy …"
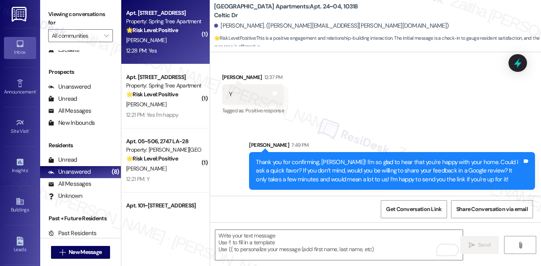
click at [169, 46] on div "12:28 PM: Yes 12:28 PM: Yes" at bounding box center [163, 51] width 76 height 10
type textarea "Fetching suggested responses. Please feel free to read through the conversation…"
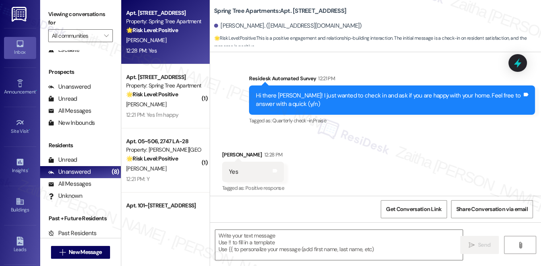
scroll to position [148, 0]
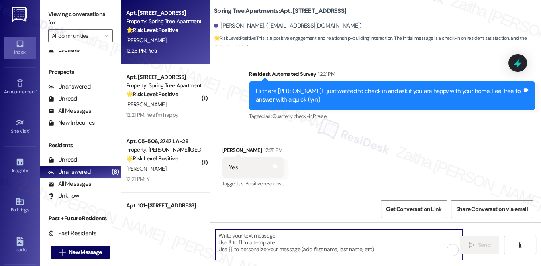
click at [261, 247] on textarea "To enrich screen reader interactions, please activate Accessibility in Grammarl…" at bounding box center [339, 245] width 248 height 30
paste textarea "Thank you for confirming, [PERSON_NAME]! I'm so glad to hear that you're happy …"
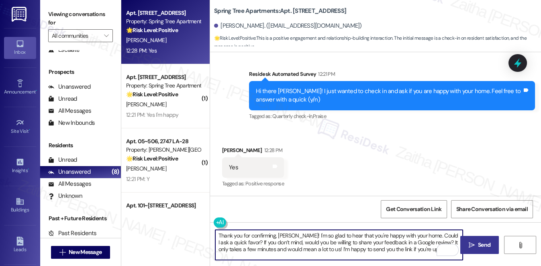
click at [227, 149] on div "[PERSON_NAME] 12:28 PM" at bounding box center [253, 151] width 62 height 11
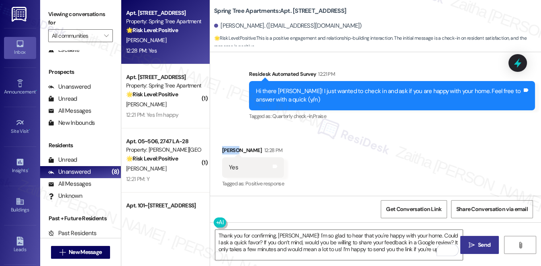
click at [227, 149] on div "[PERSON_NAME] 12:28 PM" at bounding box center [253, 151] width 62 height 11
copy div "[PERSON_NAME]"
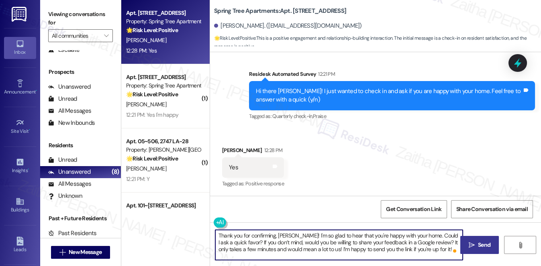
click at [287, 235] on textarea "Thank you for confirming, [PERSON_NAME]! I'm so glad to hear that you're happy …" at bounding box center [339, 245] width 248 height 30
paste textarea "[PERSON_NAME]"
type textarea "Thank you for confirming, [PERSON_NAME]! I'm so glad to hear that you're happy …"
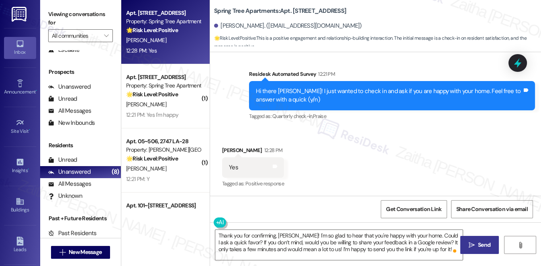
drag, startPoint x: 483, startPoint y: 247, endPoint x: 481, endPoint y: 242, distance: 4.9
click at [483, 247] on span "Send" at bounding box center [484, 245] width 12 height 8
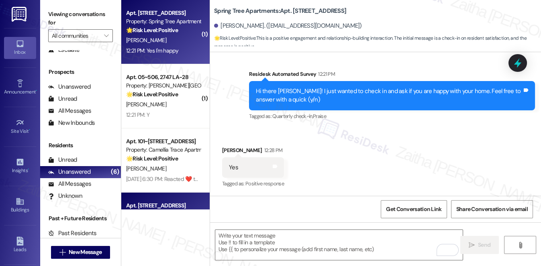
click at [185, 38] on div "[PERSON_NAME]" at bounding box center [163, 40] width 76 height 10
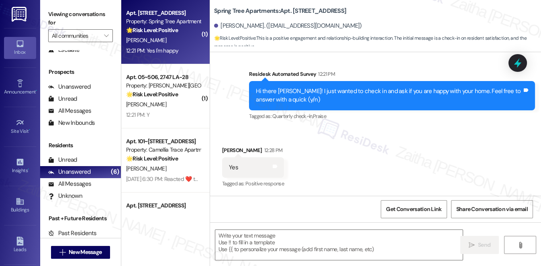
type textarea "Fetching suggested responses. Please feel free to read through the conversation…"
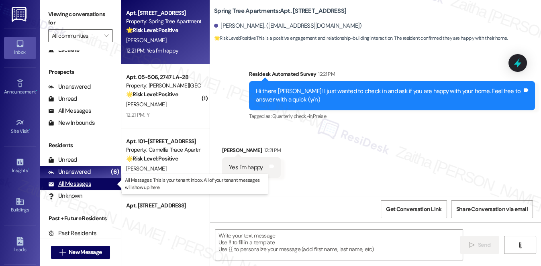
click at [84, 183] on div "All Messages" at bounding box center [69, 184] width 43 height 8
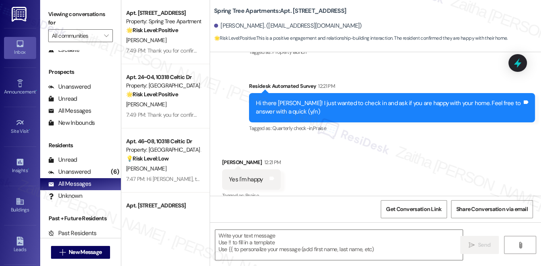
type textarea "Fetching suggested responses. Please feel free to read through the conversation…"
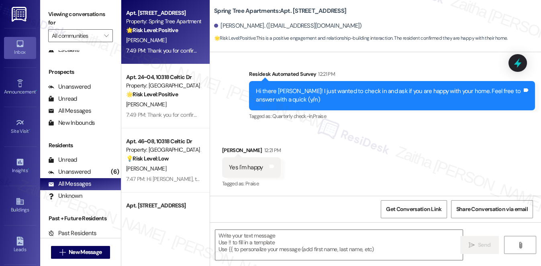
click at [177, 43] on div "[PERSON_NAME]" at bounding box center [163, 40] width 76 height 10
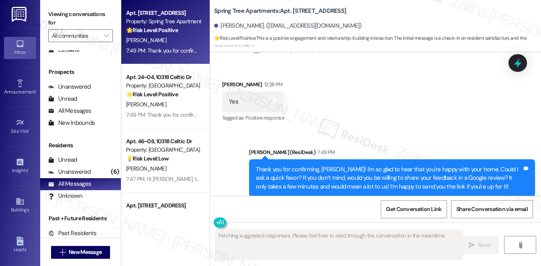
scroll to position [233, 0]
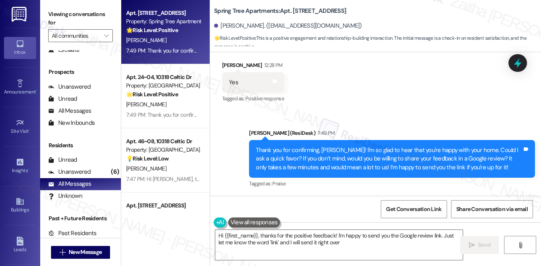
type textarea "Hi {{first_name}}, thanks for the positive feedback! I'm happy to send you the …"
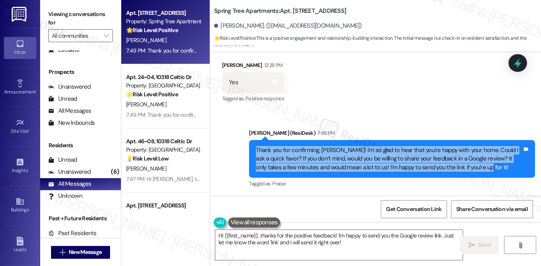
drag, startPoint x: 254, startPoint y: 149, endPoint x: 483, endPoint y: 170, distance: 230.4
click at [483, 170] on div "Thank you for confirming, Marty! I'm so glad to hear that you're happy with you…" at bounding box center [392, 159] width 286 height 38
copy div "Thank you for confirming, Marty! I'm so glad to hear that you're happy with you…"
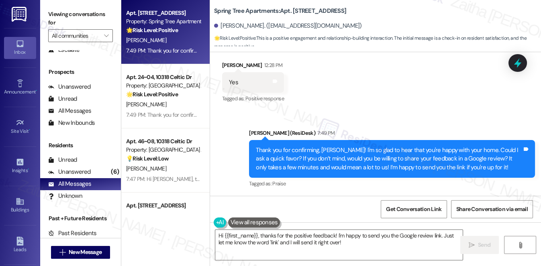
drag, startPoint x: 358, startPoint y: 100, endPoint x: 348, endPoint y: 101, distance: 9.7
click at [358, 101] on div "Received via SMS Marty Reed 12:28 PM Yes Tags and notes Tagged as: Positive res…" at bounding box center [375, 77] width 331 height 68
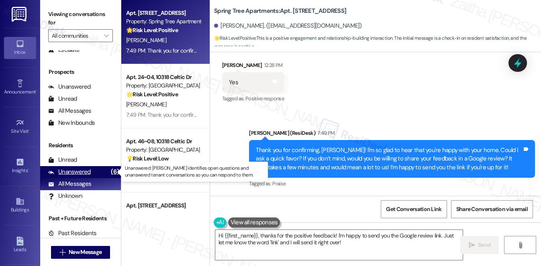
click at [82, 172] on div "Unanswered" at bounding box center [69, 172] width 43 height 8
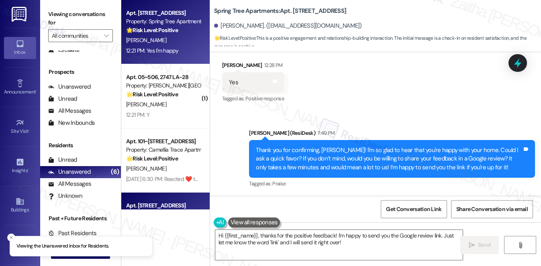
click at [180, 47] on div "12:21 PM: Yes I'm happy 12:21 PM: Yes I'm happy" at bounding box center [163, 51] width 76 height 10
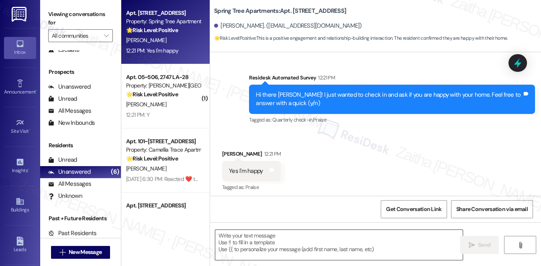
type textarea "Fetching suggested responses. Please feel free to read through the conversation…"
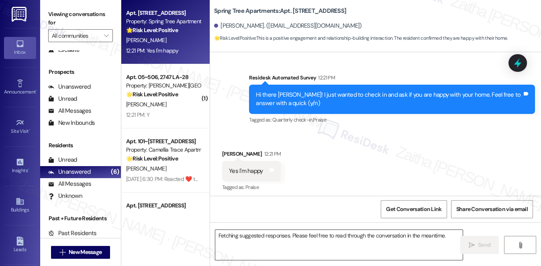
scroll to position [148, 0]
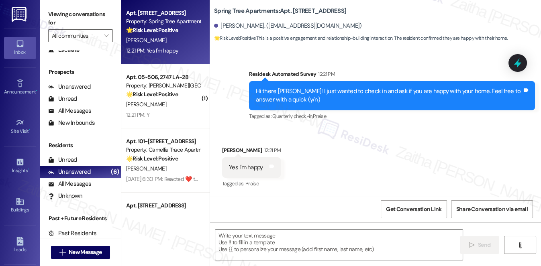
click at [251, 246] on textarea at bounding box center [339, 245] width 248 height 30
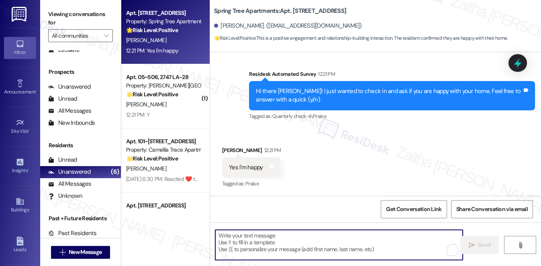
paste textarea "Thank you for confirming, Marty! I'm so glad to hear that you're happy with you…"
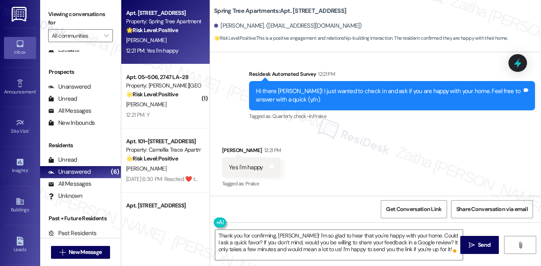
click at [228, 147] on div "David Rousselle 12:21 PM" at bounding box center [251, 151] width 59 height 11
copy div "David"
click at [283, 235] on textarea "Thank you for confirming, Marty! I'm so glad to hear that you're happy with you…" at bounding box center [339, 245] width 248 height 30
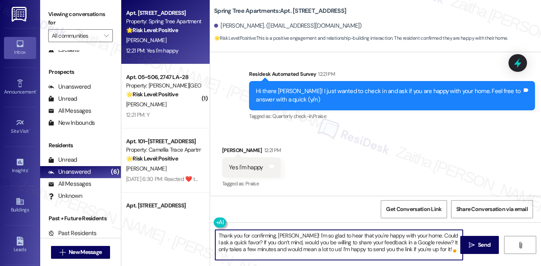
click at [283, 235] on textarea "Thank you for confirming, Marty! I'm so glad to hear that you're happy with you…" at bounding box center [339, 245] width 248 height 30
paste textarea "David"
type textarea "Thank you for confirming, David! I'm so glad to hear that you're happy with you…"
click at [489, 246] on span "Send" at bounding box center [484, 245] width 12 height 8
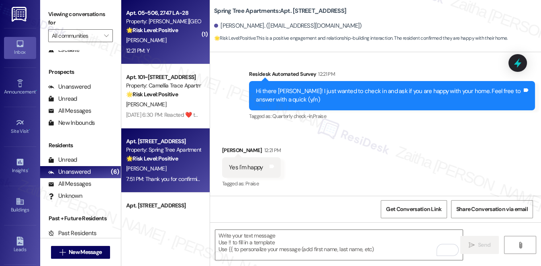
click at [158, 45] on div "[PERSON_NAME]" at bounding box center [163, 40] width 76 height 10
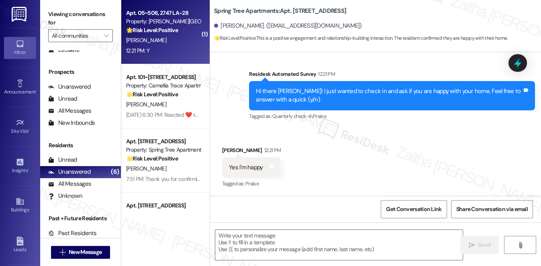
type textarea "Fetching suggested responses. Please feel free to read through the conversation…"
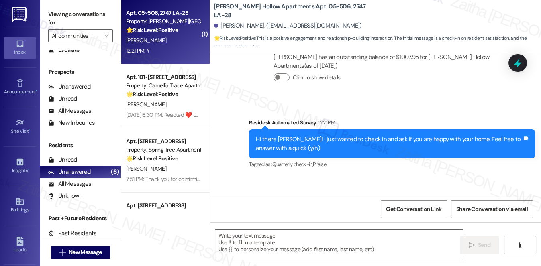
type textarea "Fetching suggested responses. Please feel free to read through the conversation…"
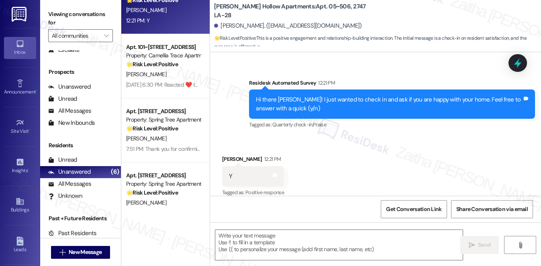
scroll to position [230, 0]
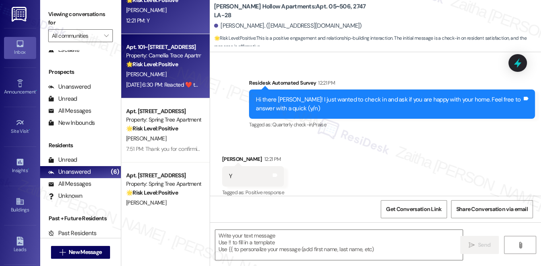
click at [165, 73] on div "[PERSON_NAME]" at bounding box center [163, 75] width 76 height 10
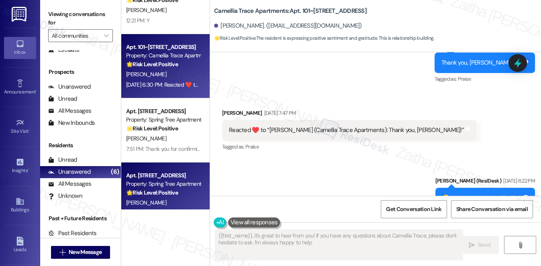
type textarea "{{first_name}}, it's great to hear from you! If you have any questions about Ca…"
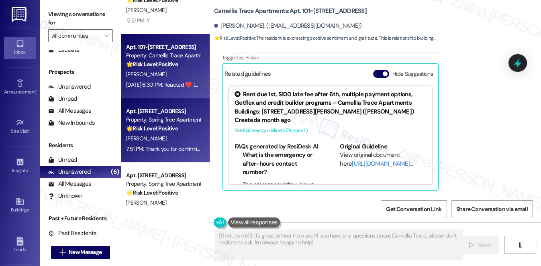
click at [175, 139] on div "[PERSON_NAME]" at bounding box center [163, 139] width 76 height 10
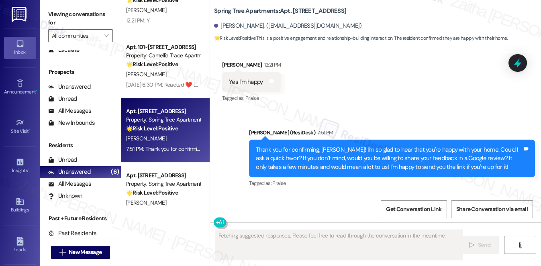
scroll to position [233, 0]
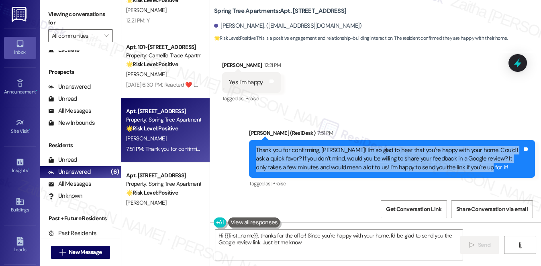
type textarea "Hi {{first_name}}, thanks for the offer! Since you're happy with your home, I'd…"
drag, startPoint x: 276, startPoint y: 152, endPoint x: 492, endPoint y: 167, distance: 215.9
click at [492, 167] on div "Thank you for confirming, David! I'm so glad to hear that you're happy with you…" at bounding box center [392, 159] width 286 height 38
copy div "Thank you for confirming, David! I'm so glad to hear that you're happy with you…"
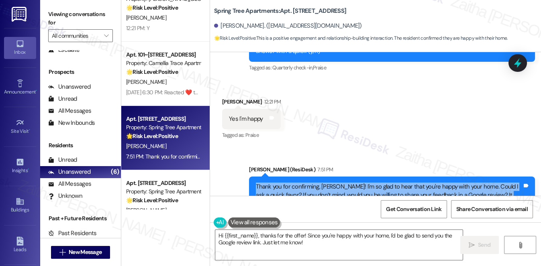
scroll to position [0, 0]
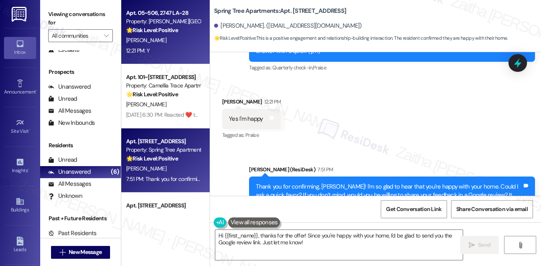
click at [185, 52] on div "12:21 PM: Y 12:21 PM: Y" at bounding box center [163, 51] width 76 height 10
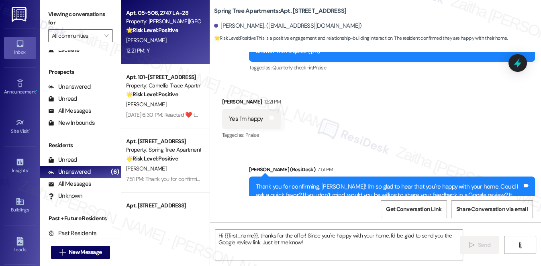
type textarea "Fetching suggested responses. Please feel free to read through the conversation…"
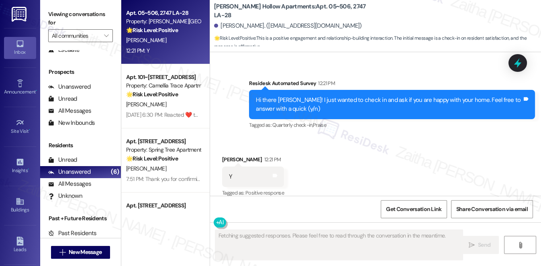
scroll to position [230, 0]
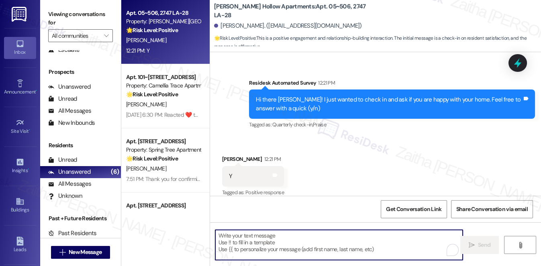
click at [257, 239] on textarea "To enrich screen reader interactions, please activate Accessibility in Grammarl…" at bounding box center [339, 245] width 248 height 30
paste textarea "Thank you for confirming, David! I'm so glad to hear that you're happy with you…"
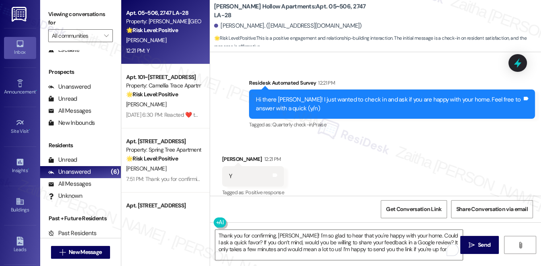
click at [226, 155] on div "Bria Sylvain 12:21 PM" at bounding box center [253, 160] width 62 height 11
copy div "Bria"
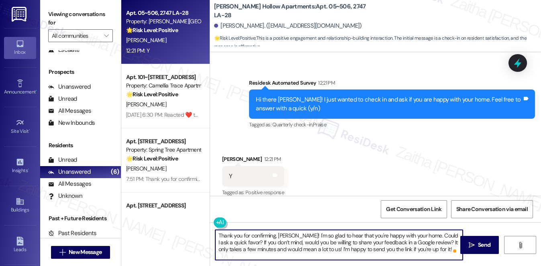
click at [283, 235] on textarea "Thank you for confirming, David! I'm so glad to hear that you're happy with you…" at bounding box center [339, 245] width 248 height 30
paste textarea "Bria"
type textarea "Thank you for confirming, [PERSON_NAME]! I'm so glad to hear that you're happy …"
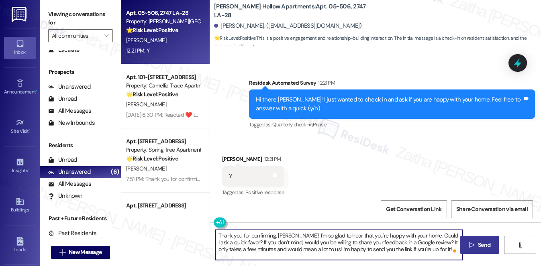
type textarea "Thank you for confirming, [PERSON_NAME]! I'm so glad to hear that you're happy …"
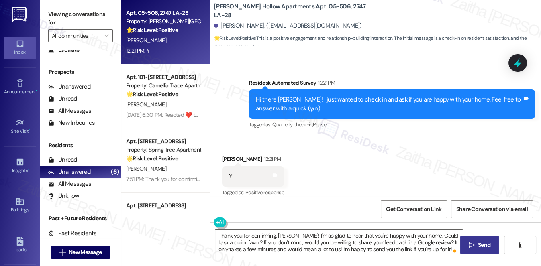
click at [476, 248] on span " Send" at bounding box center [479, 245] width 25 height 8
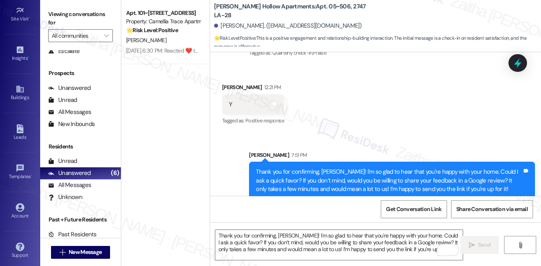
scroll to position [303, 0]
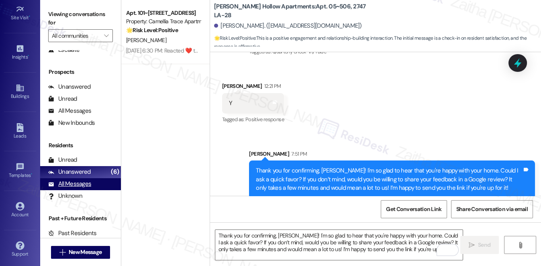
click at [78, 184] on div "All Messages" at bounding box center [69, 184] width 43 height 8
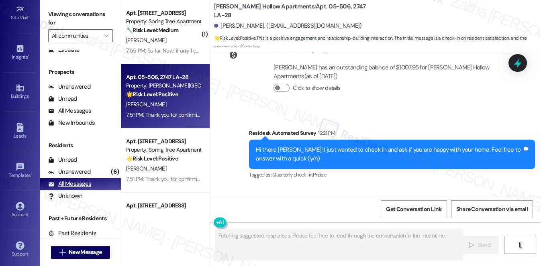
scroll to position [230, 0]
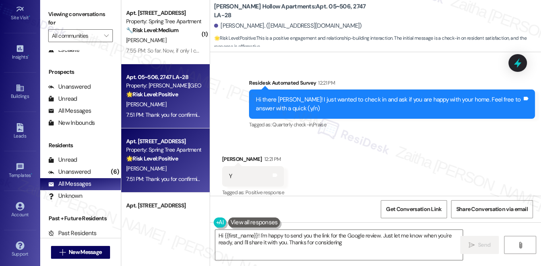
type textarea "Hi {{first_name}}! I'm happy to send you the link for the Google review. Just l…"
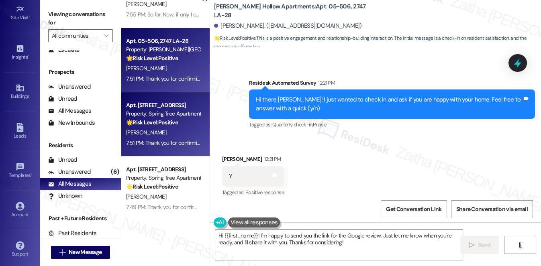
scroll to position [73, 0]
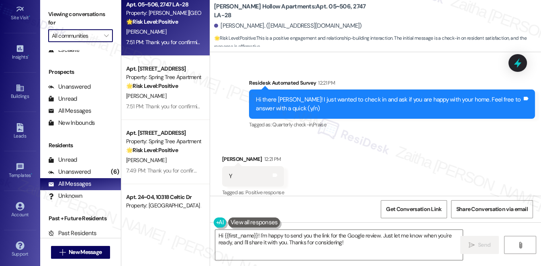
click at [82, 35] on input "All communities" at bounding box center [76, 35] width 48 height 13
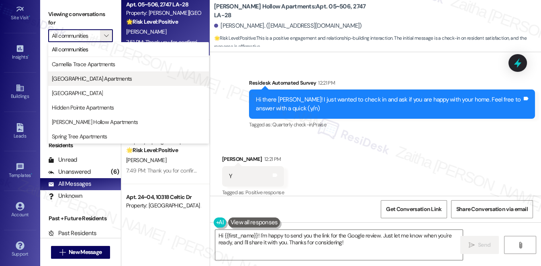
click at [91, 76] on span "[GEOGRAPHIC_DATA] Apartments" at bounding box center [92, 79] width 80 height 8
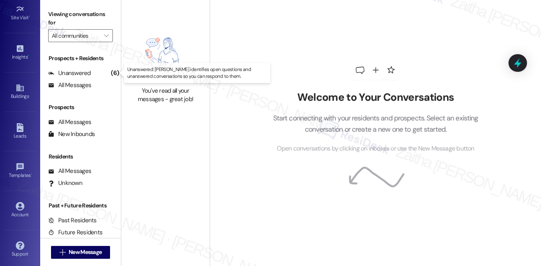
type input "[GEOGRAPHIC_DATA] Apartments"
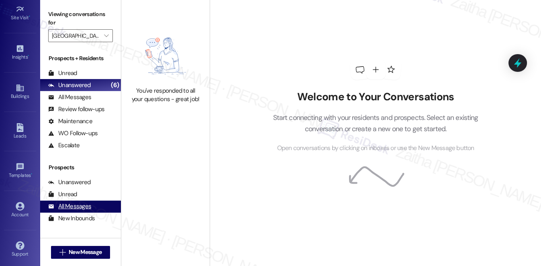
click at [71, 209] on div "All Messages" at bounding box center [69, 207] width 43 height 8
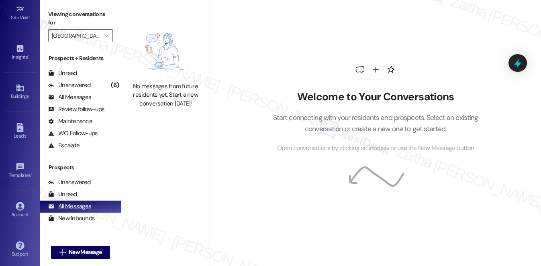
scroll to position [96, 0]
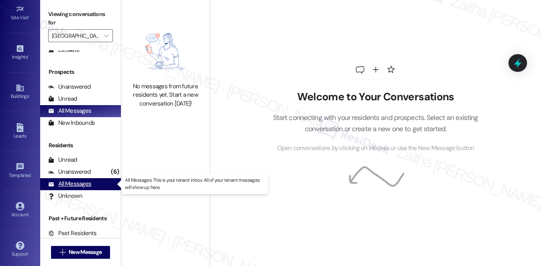
click at [73, 188] on div "All Messages" at bounding box center [69, 184] width 43 height 8
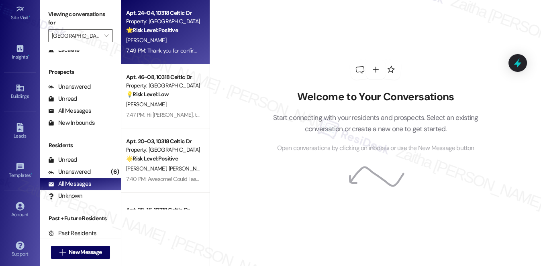
click at [164, 52] on div "7:49 PM: Thank you for confirming, [PERSON_NAME]! I'm so glad to hear that you'…" at bounding box center [494, 50] width 737 height 7
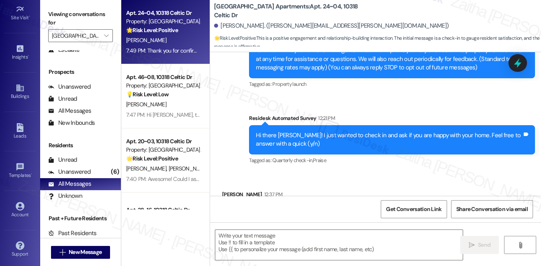
type textarea "Fetching suggested responses. Please feel free to read through the conversation…"
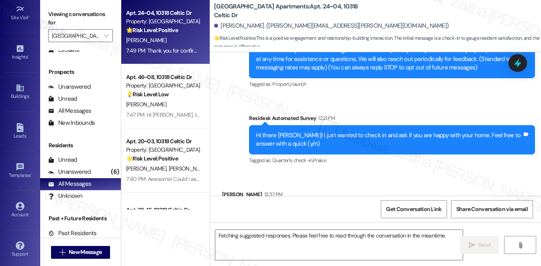
scroll to position [148, 0]
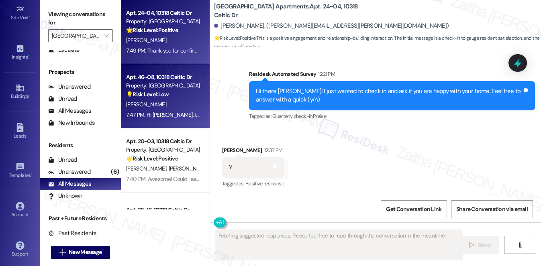
click at [174, 101] on div "[PERSON_NAME]" at bounding box center [163, 105] width 76 height 10
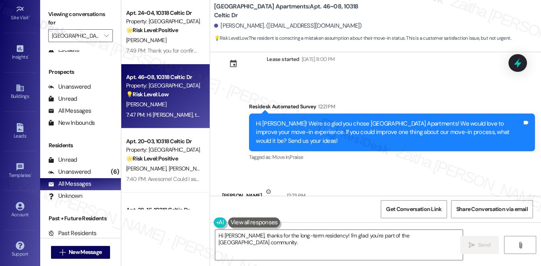
scroll to position [254, 0]
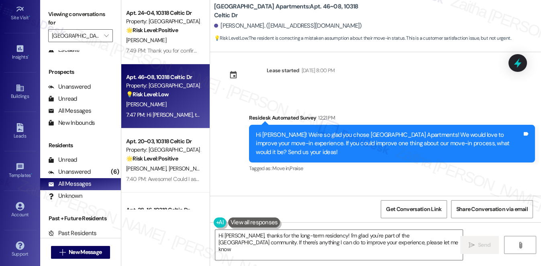
type textarea "Hi [PERSON_NAME], thanks for the long-term residency! I'm glad you're part of t…"
click at [12, 206] on link "Account" at bounding box center [20, 211] width 32 height 22
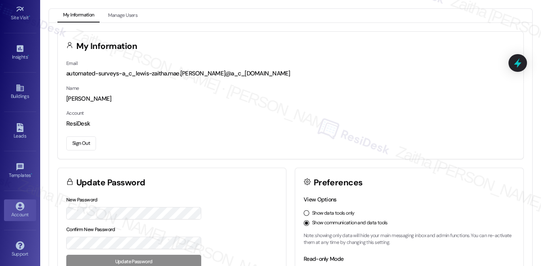
click at [75, 144] on button "Sign Out" at bounding box center [81, 144] width 30 height 14
